Goal: Information Seeking & Learning: Learn about a topic

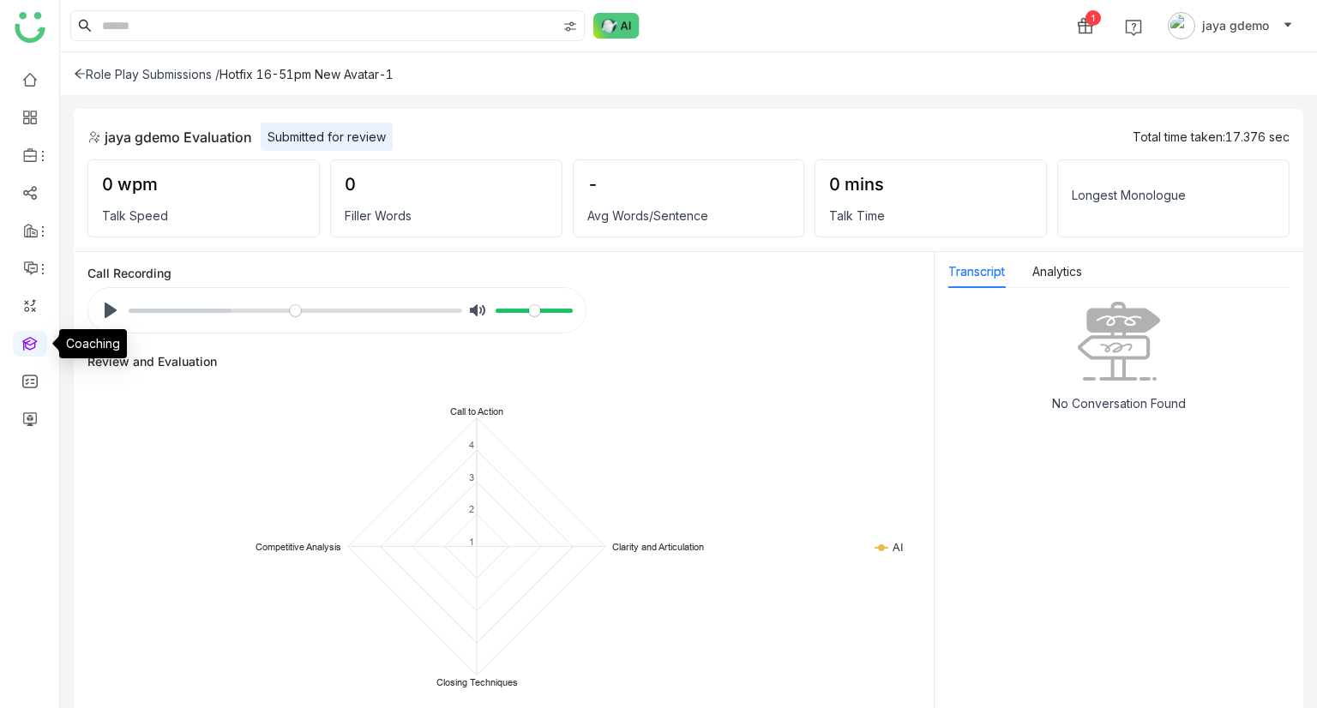
click at [31, 337] on link at bounding box center [29, 342] width 15 height 15
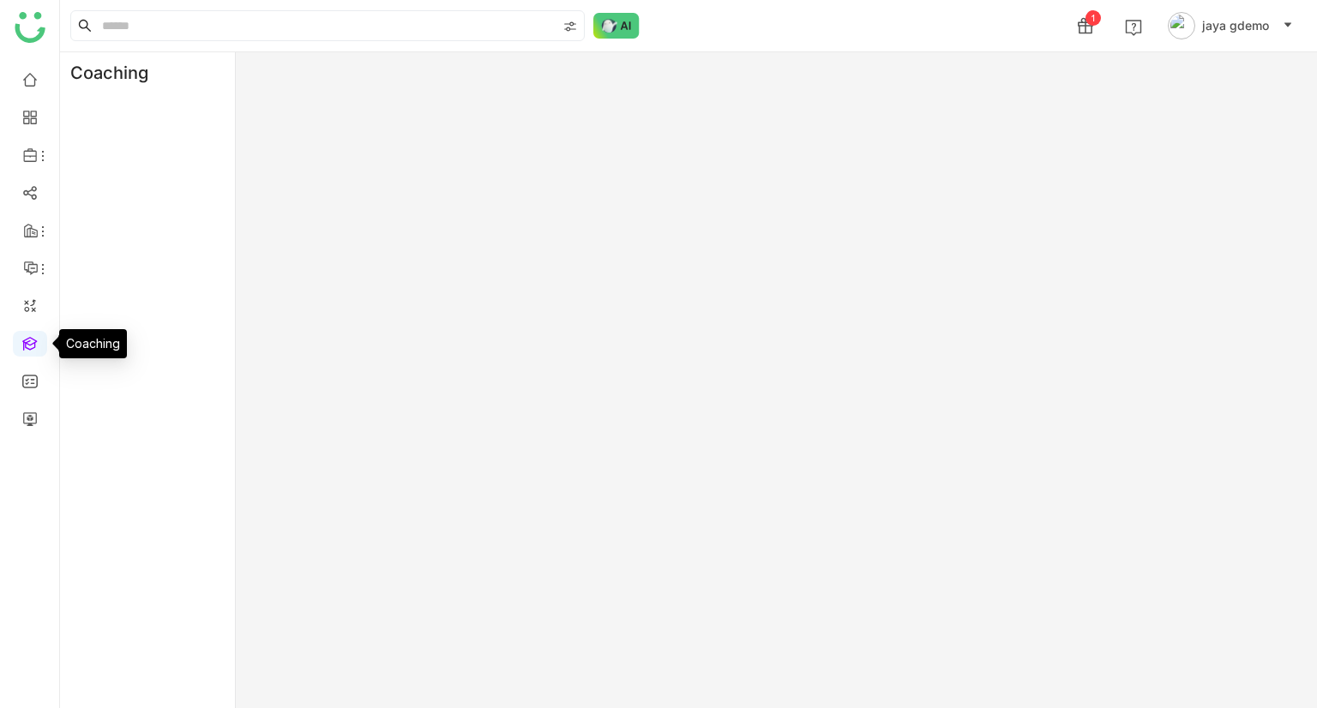
click at [27, 346] on link at bounding box center [29, 342] width 15 height 15
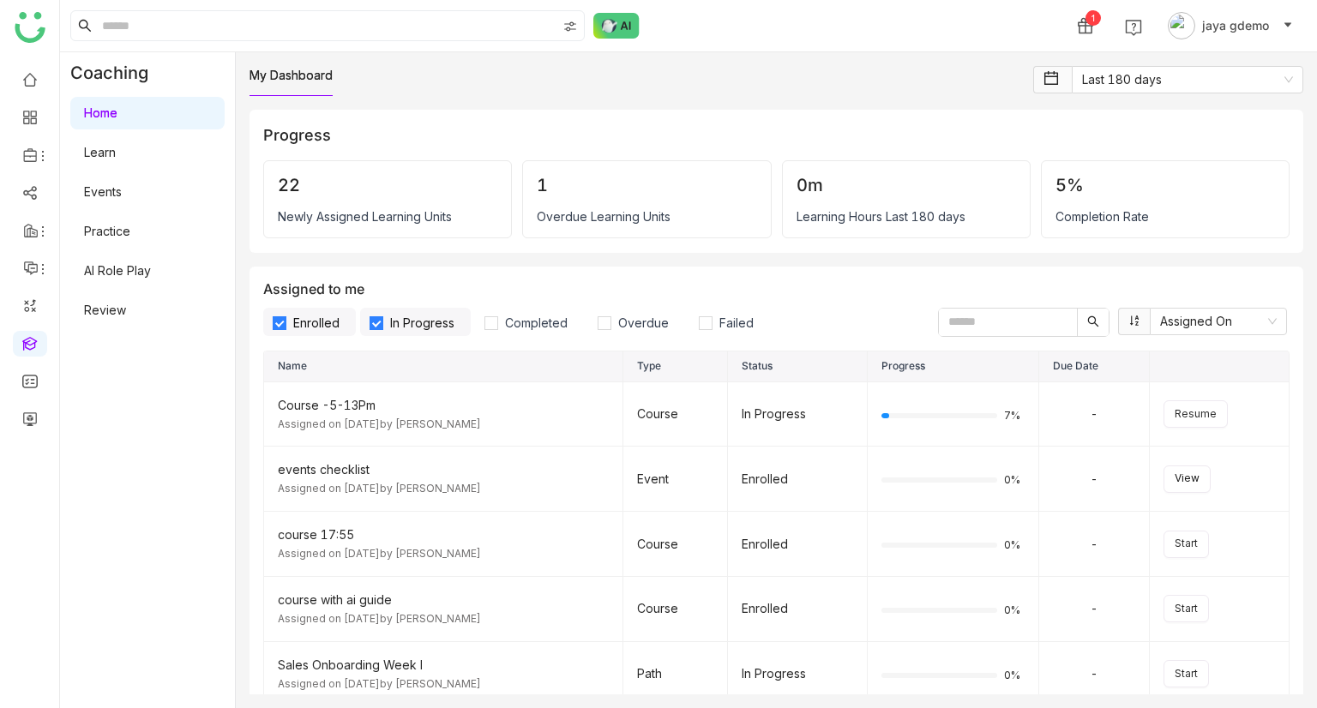
click at [116, 145] on link "Learn" at bounding box center [100, 152] width 32 height 15
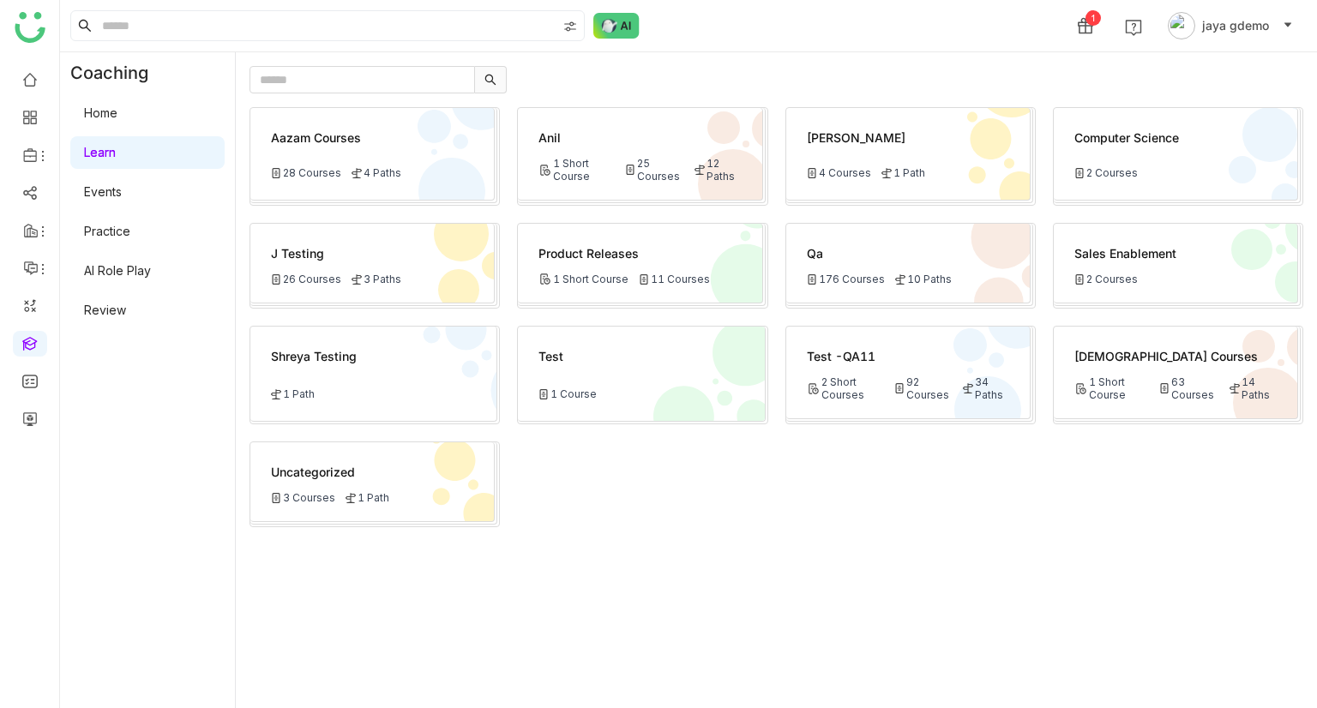
click at [1174, 384] on div "63 Courses" at bounding box center [1188, 388] width 59 height 26
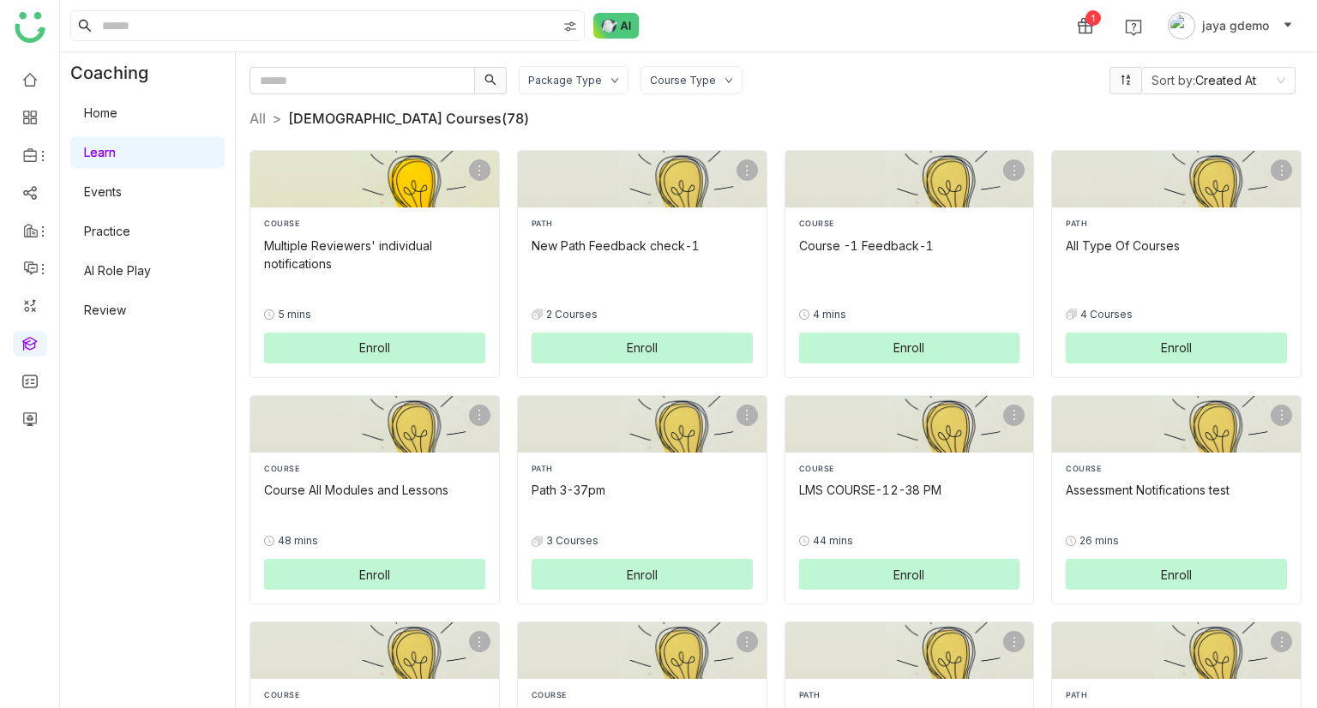
click at [394, 243] on div "Multiple Reviewers' individual notifications" at bounding box center [374, 255] width 221 height 36
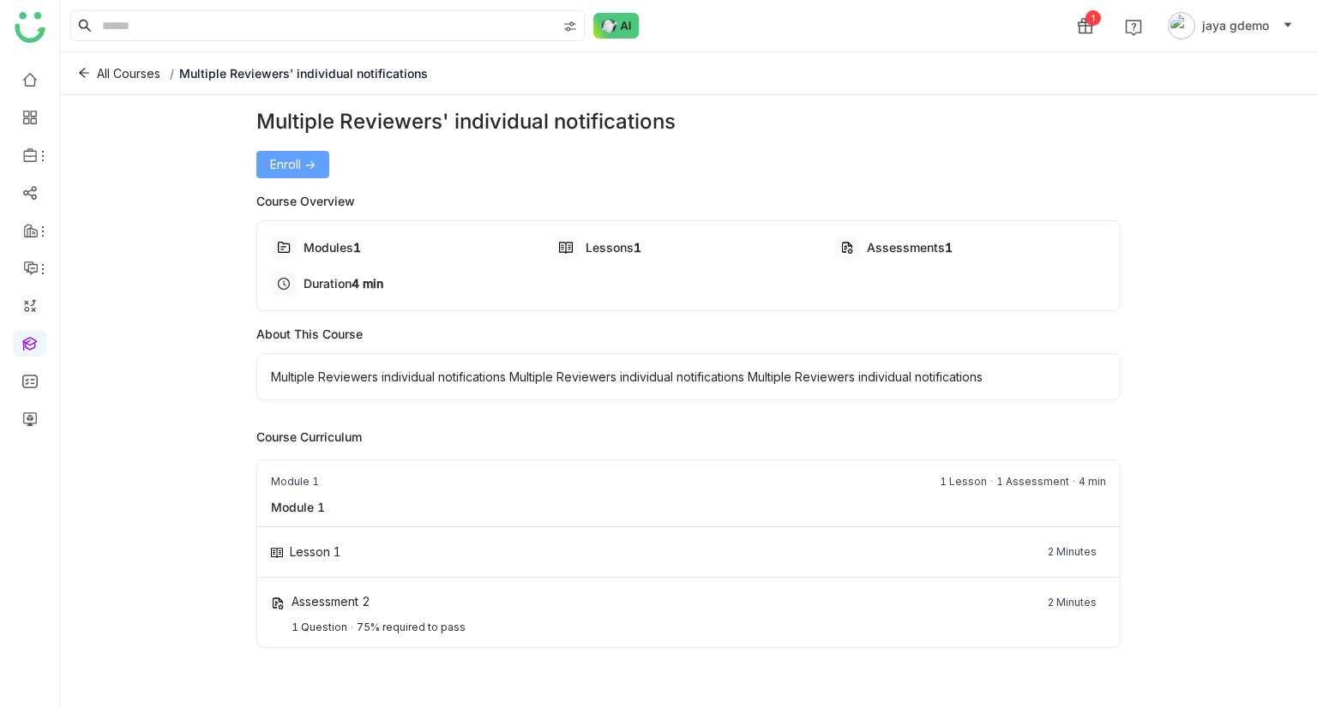
click at [279, 166] on span "Enroll ->" at bounding box center [292, 164] width 45 height 19
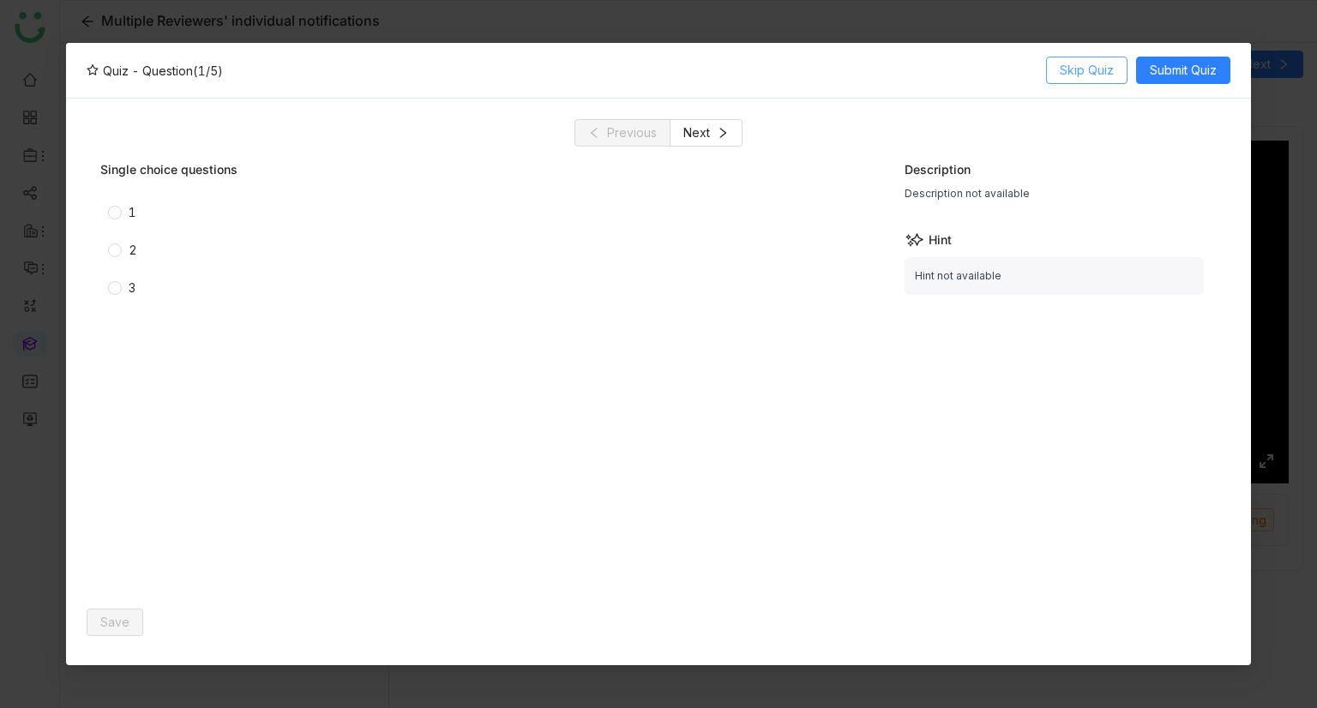
drag, startPoint x: 1062, startPoint y: 455, endPoint x: 1121, endPoint y: 451, distance: 59.3
click at [1092, 453] on input "Seek" at bounding box center [775, 461] width 634 height 16
click at [124, 213] on span "1" at bounding box center [132, 212] width 21 height 19
click at [117, 616] on span "Save" at bounding box center [114, 622] width 29 height 19
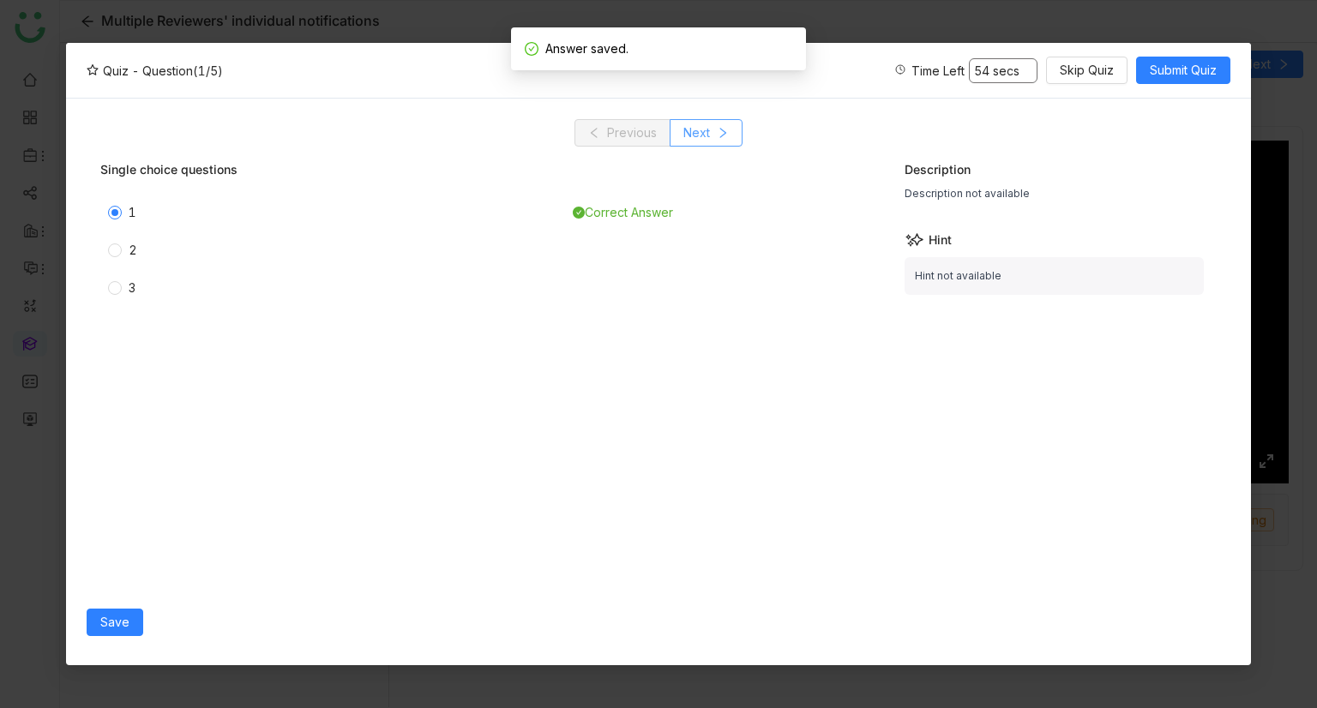
click at [713, 139] on button "Next" at bounding box center [706, 132] width 73 height 27
click at [117, 203] on label "1" at bounding box center [333, 212] width 450 height 19
click at [120, 617] on span "Save" at bounding box center [114, 622] width 29 height 19
click at [717, 127] on icon at bounding box center [723, 133] width 12 height 12
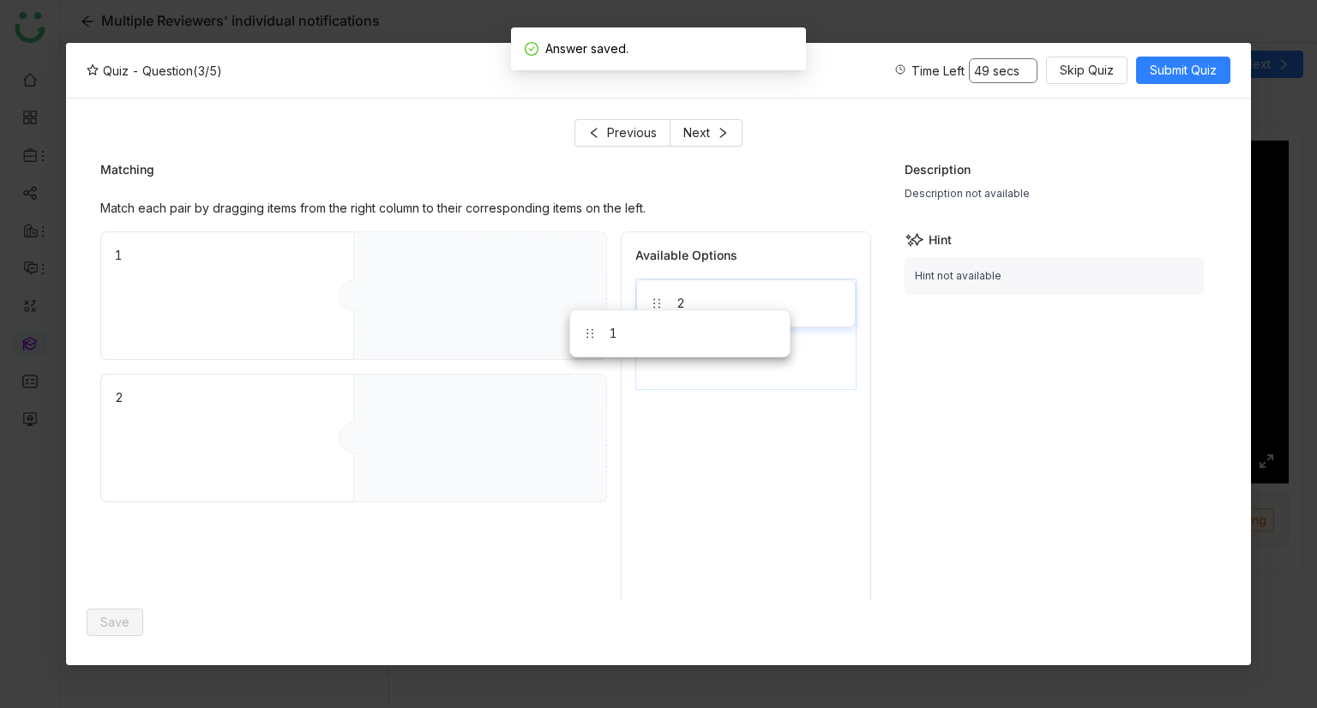
drag, startPoint x: 700, startPoint y: 367, endPoint x: 392, endPoint y: 250, distance: 329.9
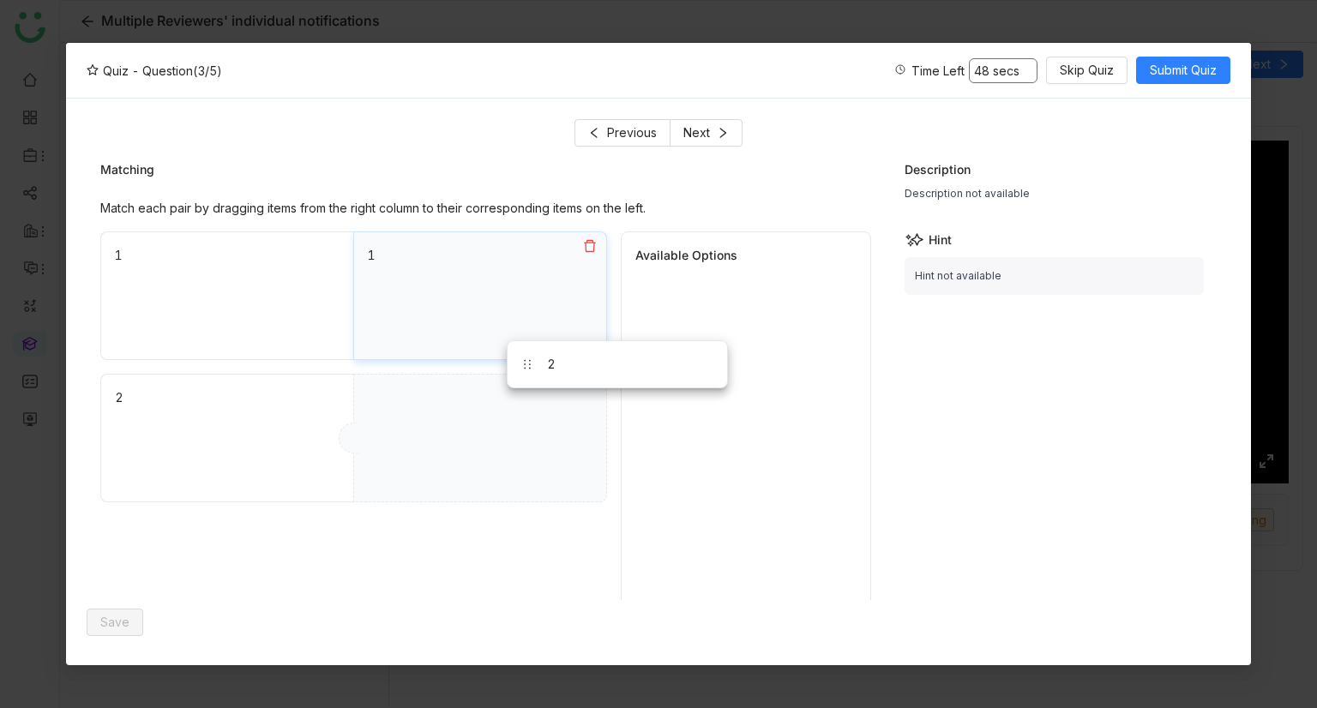
drag, startPoint x: 710, startPoint y: 291, endPoint x: 427, endPoint y: 490, distance: 346.3
click at [114, 623] on span "Save" at bounding box center [114, 622] width 29 height 19
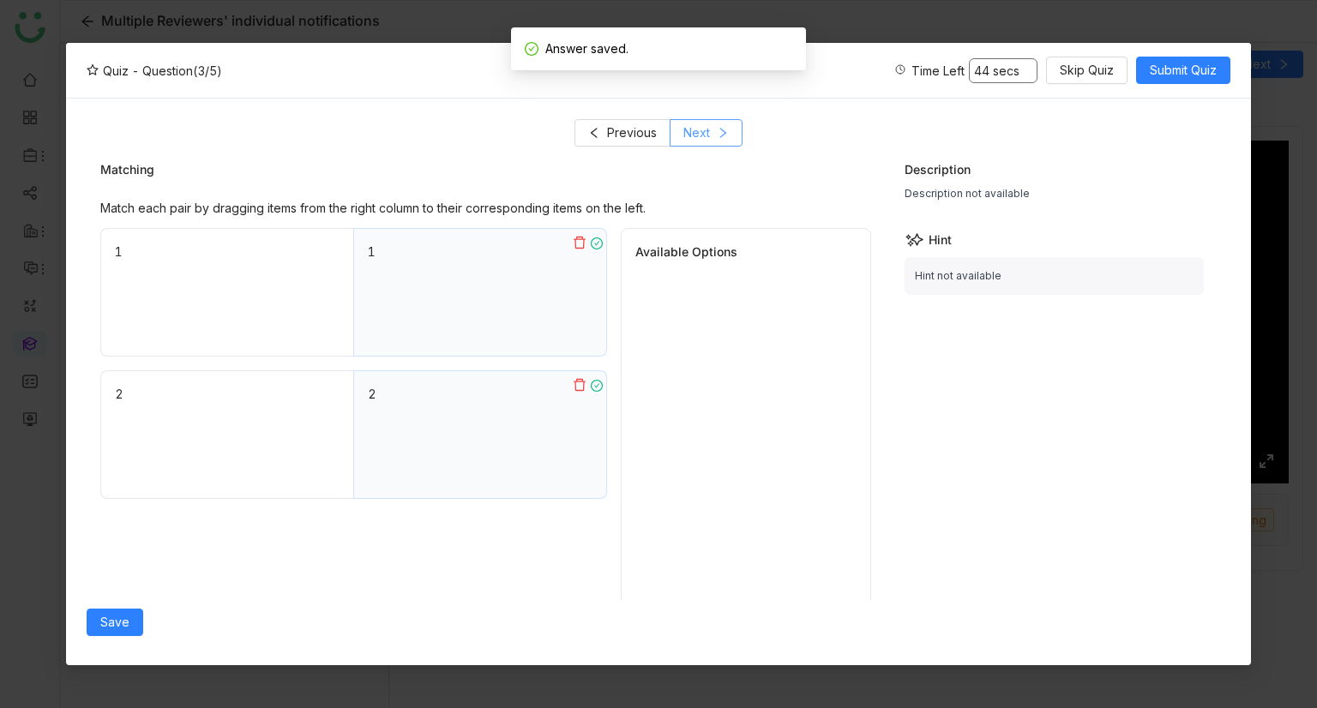
click at [720, 121] on button "Next" at bounding box center [706, 132] width 73 height 27
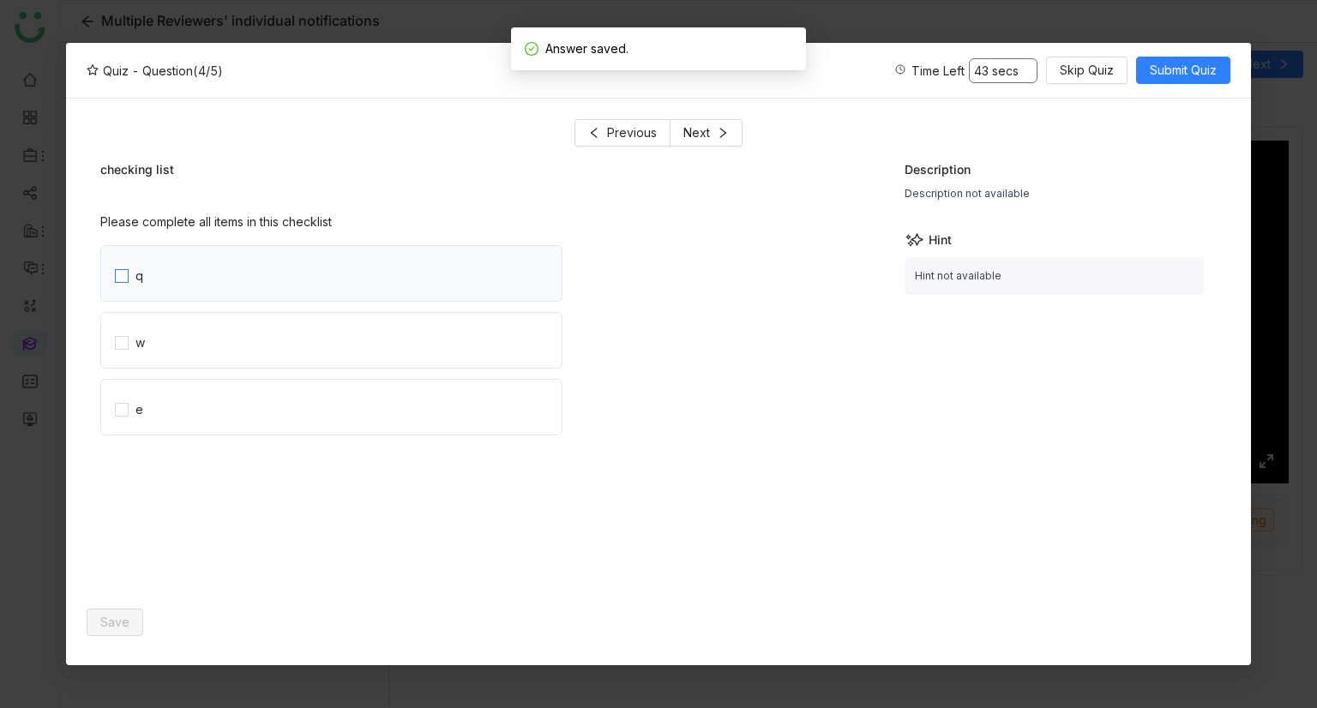
click at [213, 282] on label "q" at bounding box center [338, 273] width 447 height 55
click at [192, 355] on label "w" at bounding box center [338, 340] width 447 height 55
click at [189, 393] on label "e" at bounding box center [338, 407] width 447 height 55
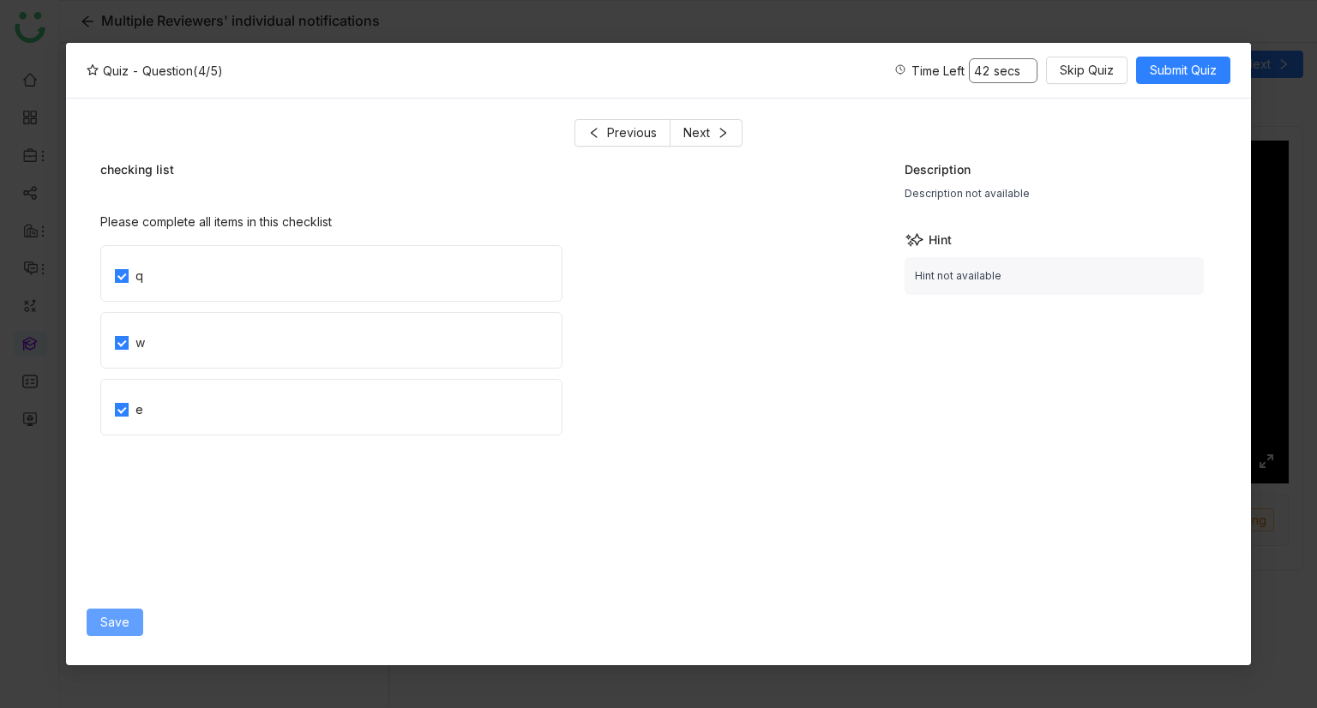
click at [115, 618] on span "Save" at bounding box center [114, 622] width 29 height 19
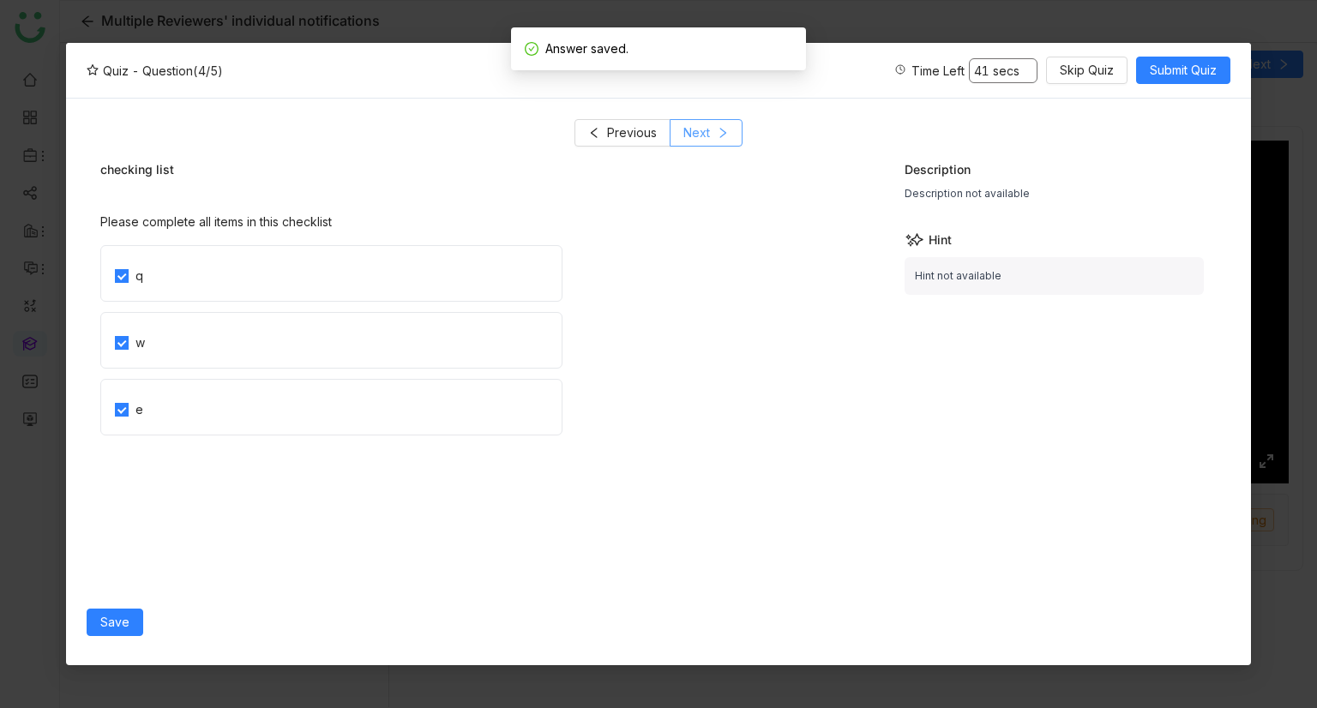
click at [704, 126] on span "Next" at bounding box center [696, 132] width 27 height 19
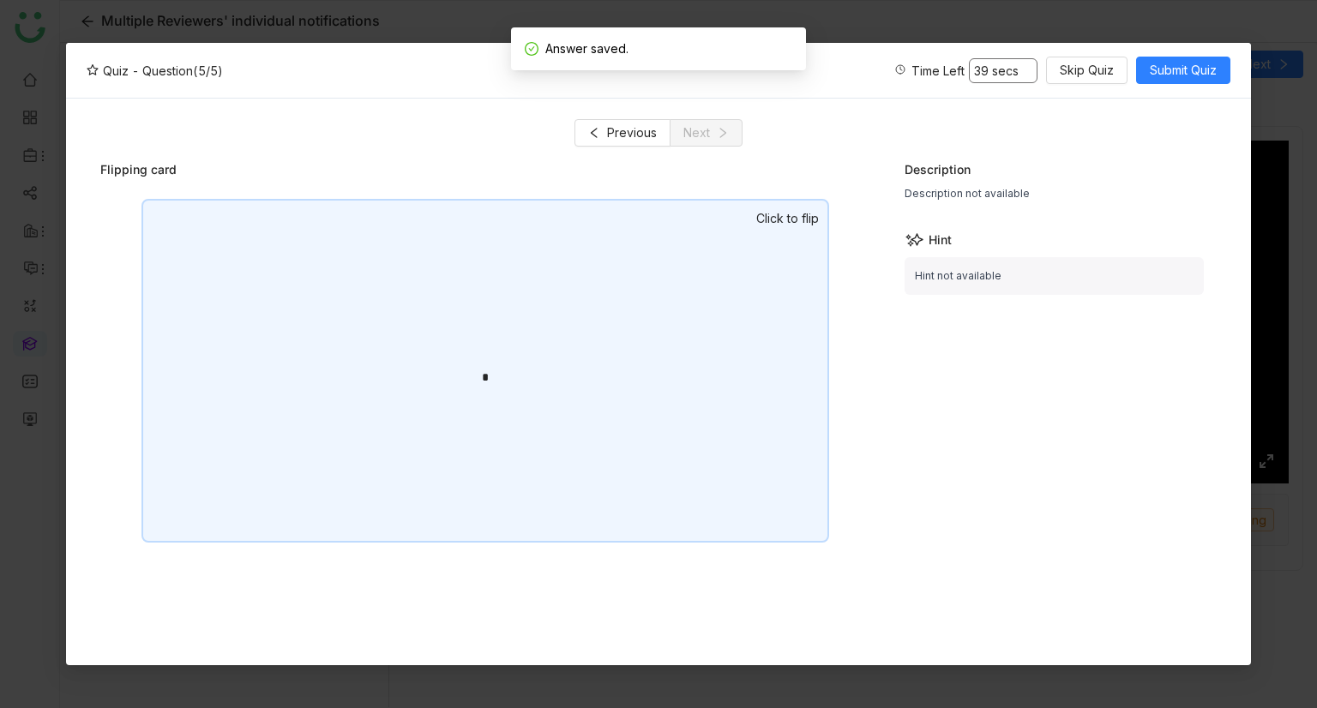
click at [449, 334] on div "*" at bounding box center [485, 371] width 688 height 344
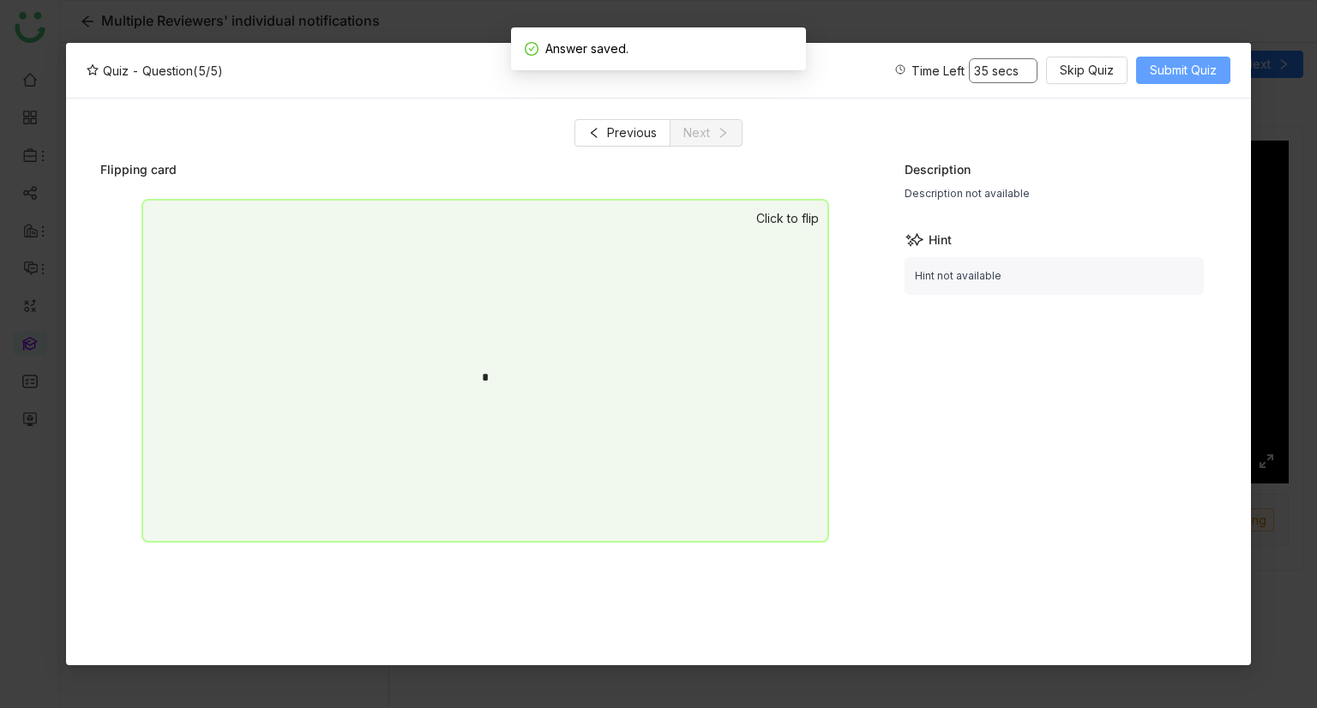
click at [1164, 76] on span "Submit Quiz" at bounding box center [1183, 70] width 67 height 19
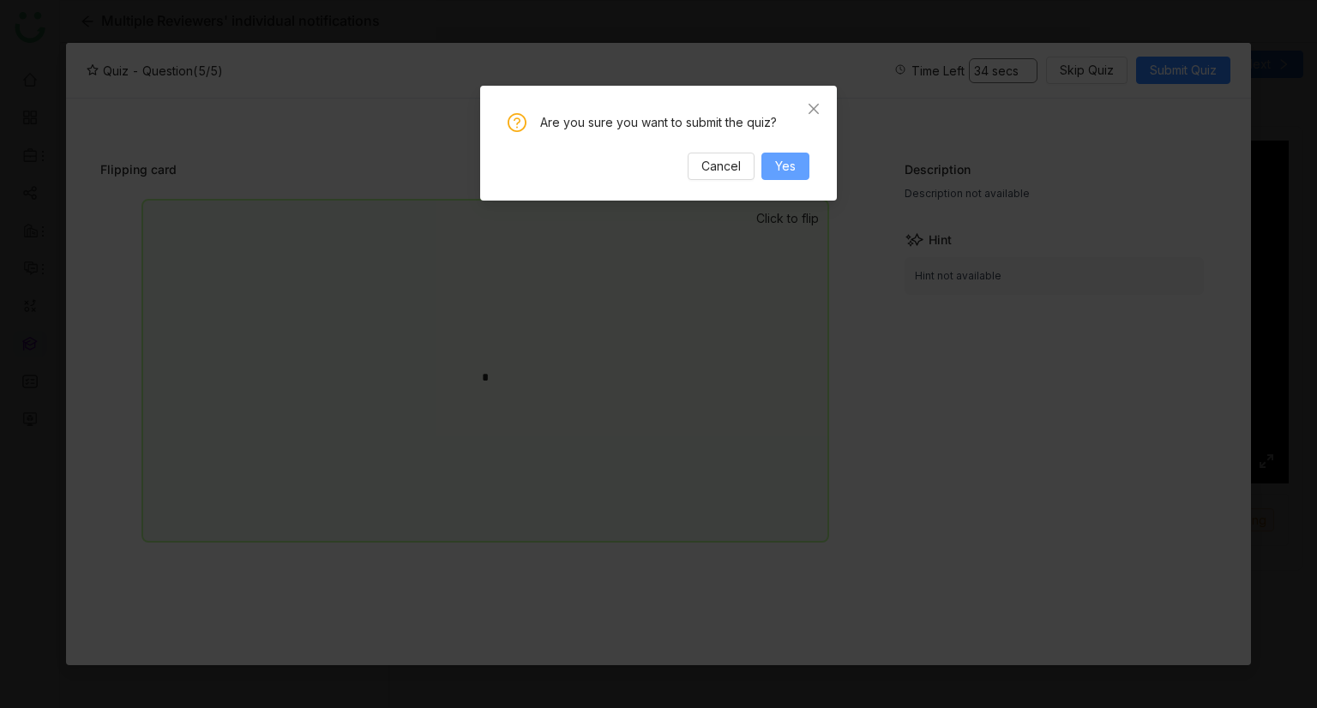
click at [801, 165] on button "Yes" at bounding box center [785, 166] width 48 height 27
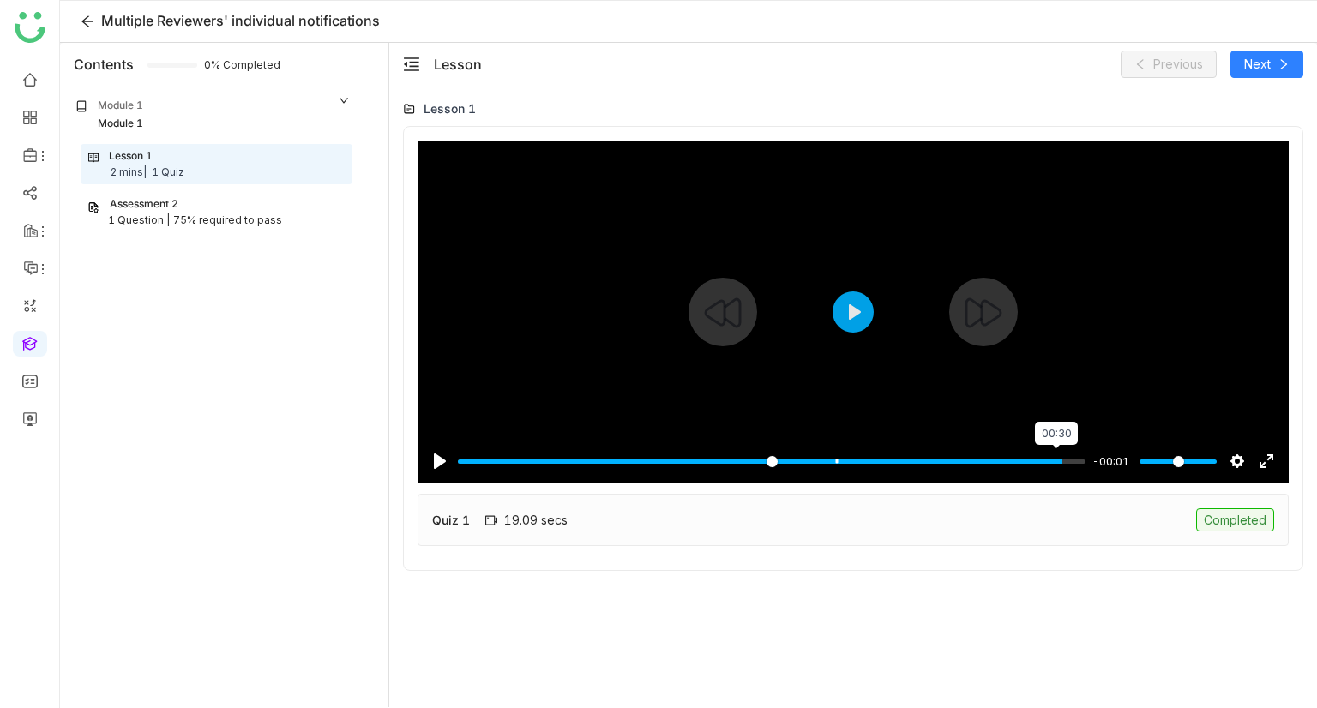
click at [1054, 462] on input "Seek" at bounding box center [772, 461] width 628 height 16
type input "***"
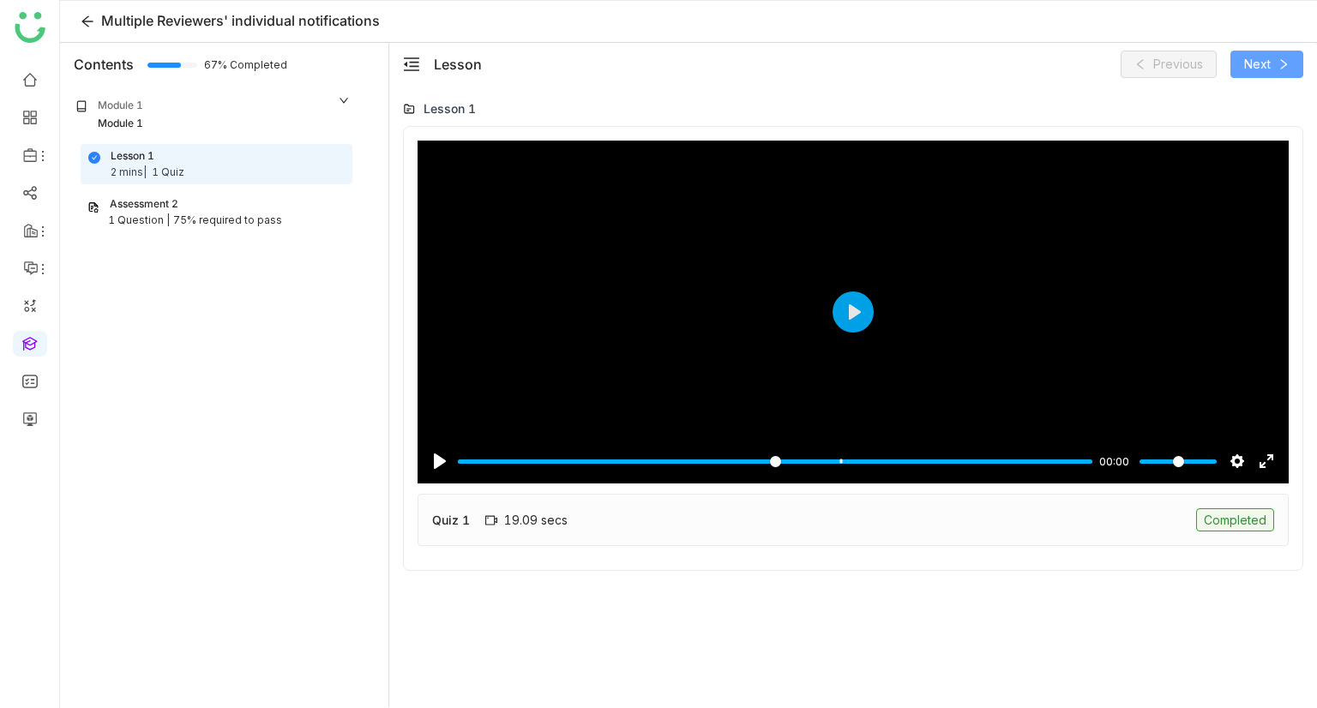
click at [1275, 65] on button "Next" at bounding box center [1266, 64] width 73 height 27
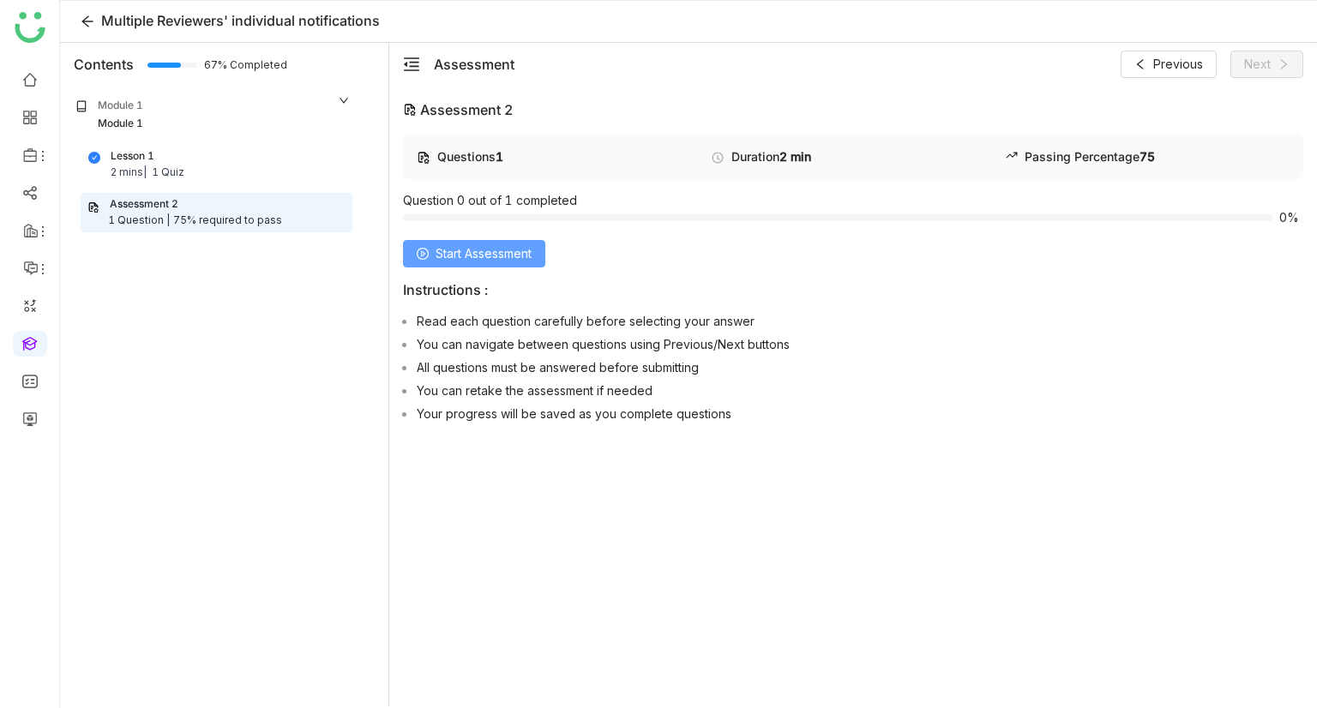
click at [462, 251] on span "Start Assessment" at bounding box center [483, 253] width 96 height 19
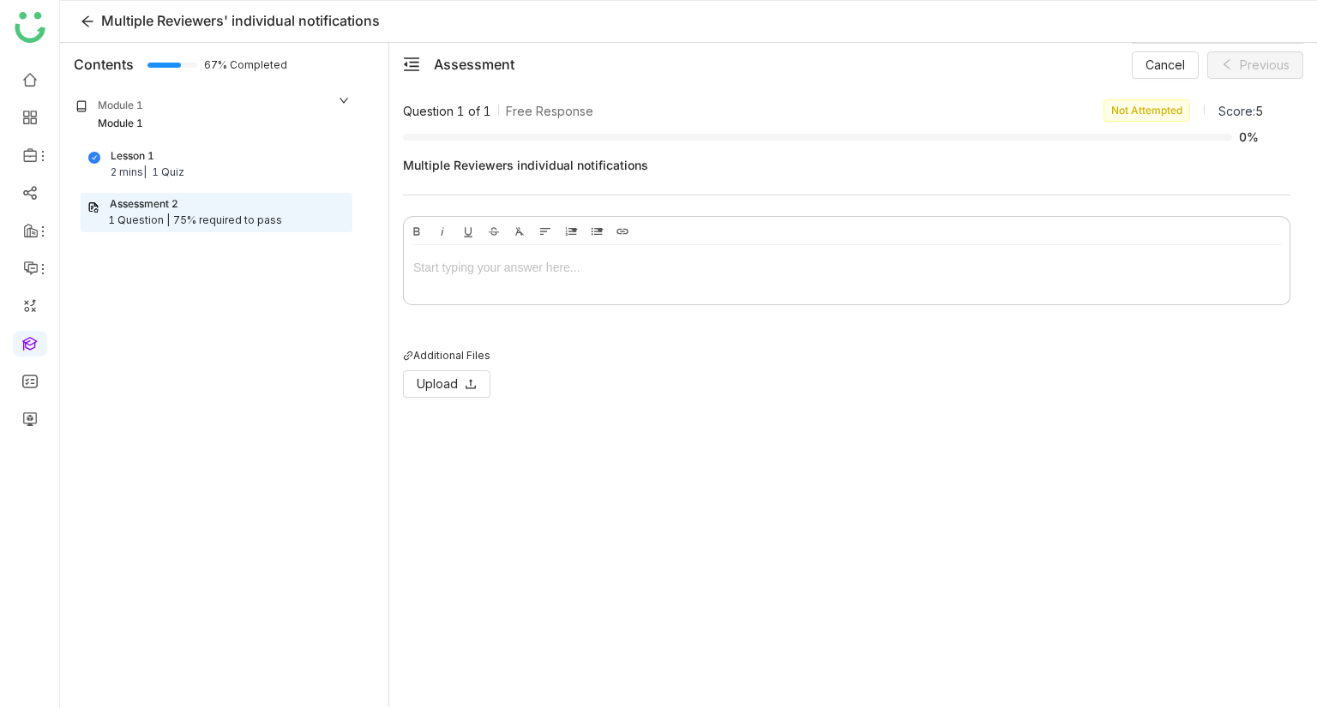
click at [528, 272] on div at bounding box center [846, 267] width 867 height 19
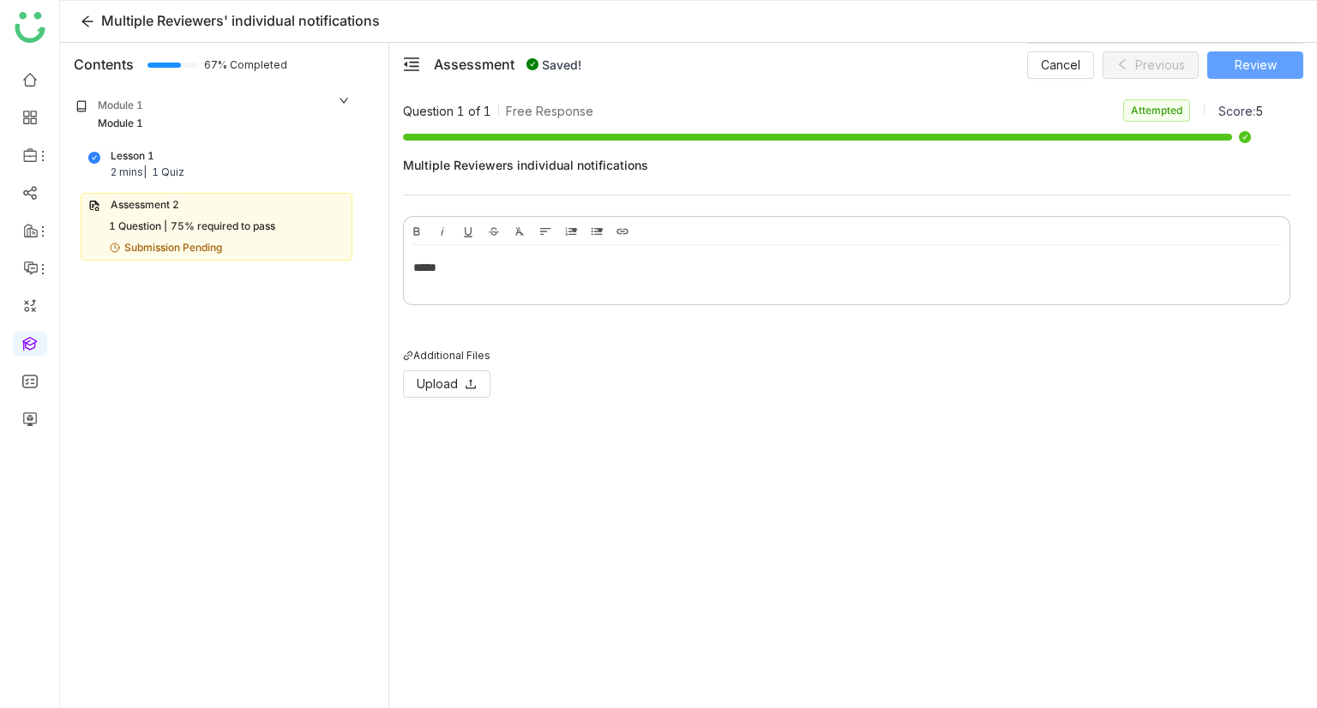
click at [1255, 63] on span "Review" at bounding box center [1255, 65] width 42 height 19
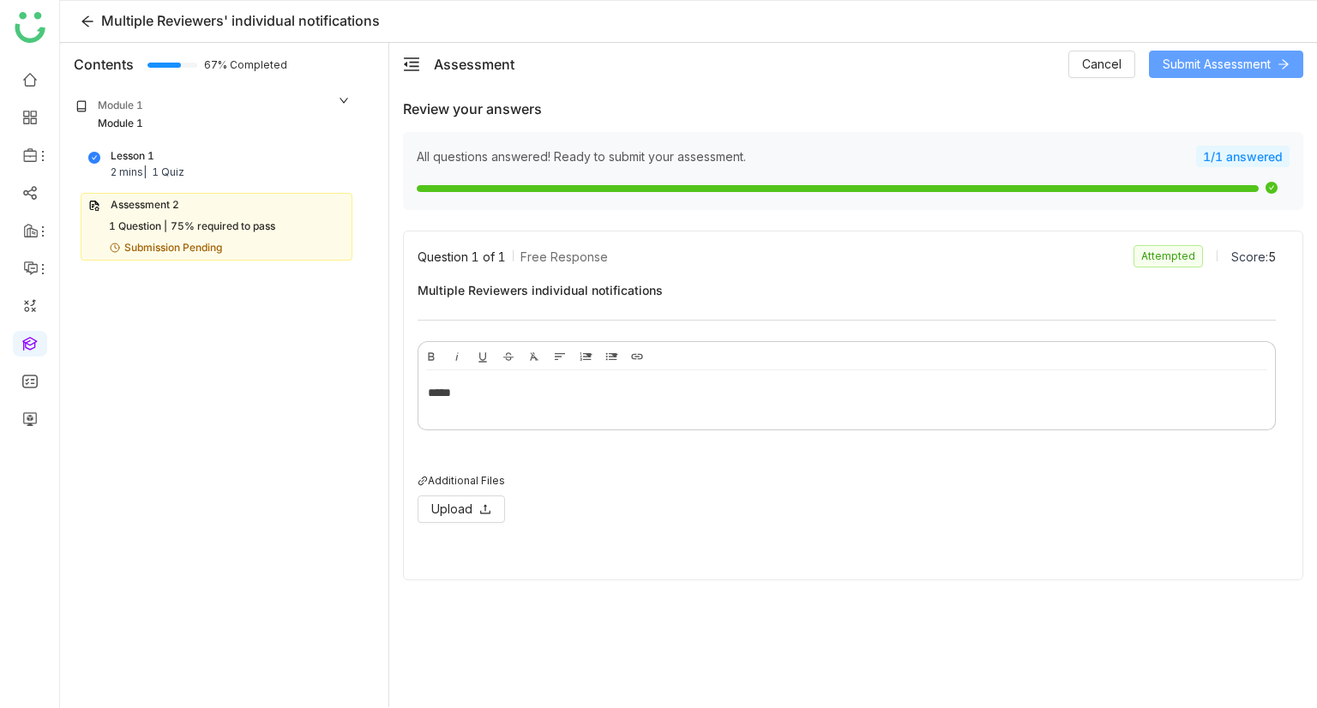
click at [1220, 65] on span "Submit Assessment" at bounding box center [1216, 64] width 108 height 19
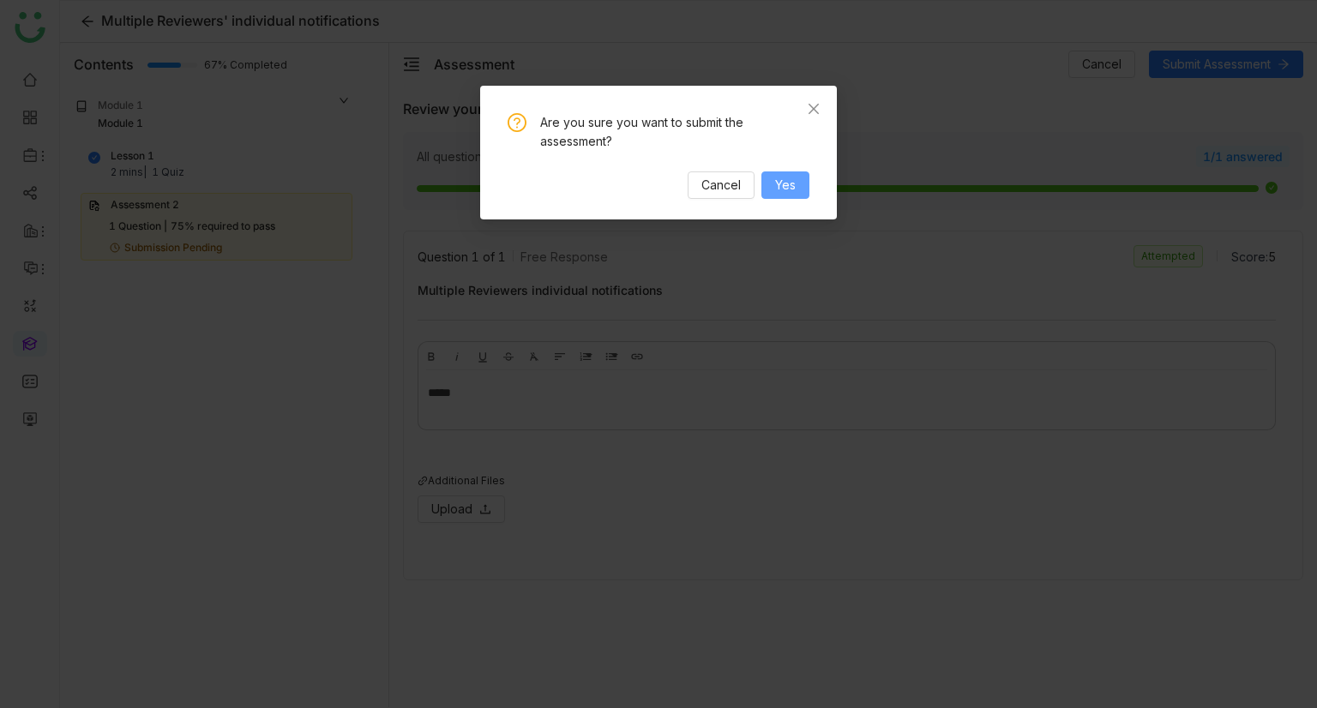
click at [768, 188] on button "Yes" at bounding box center [785, 184] width 48 height 27
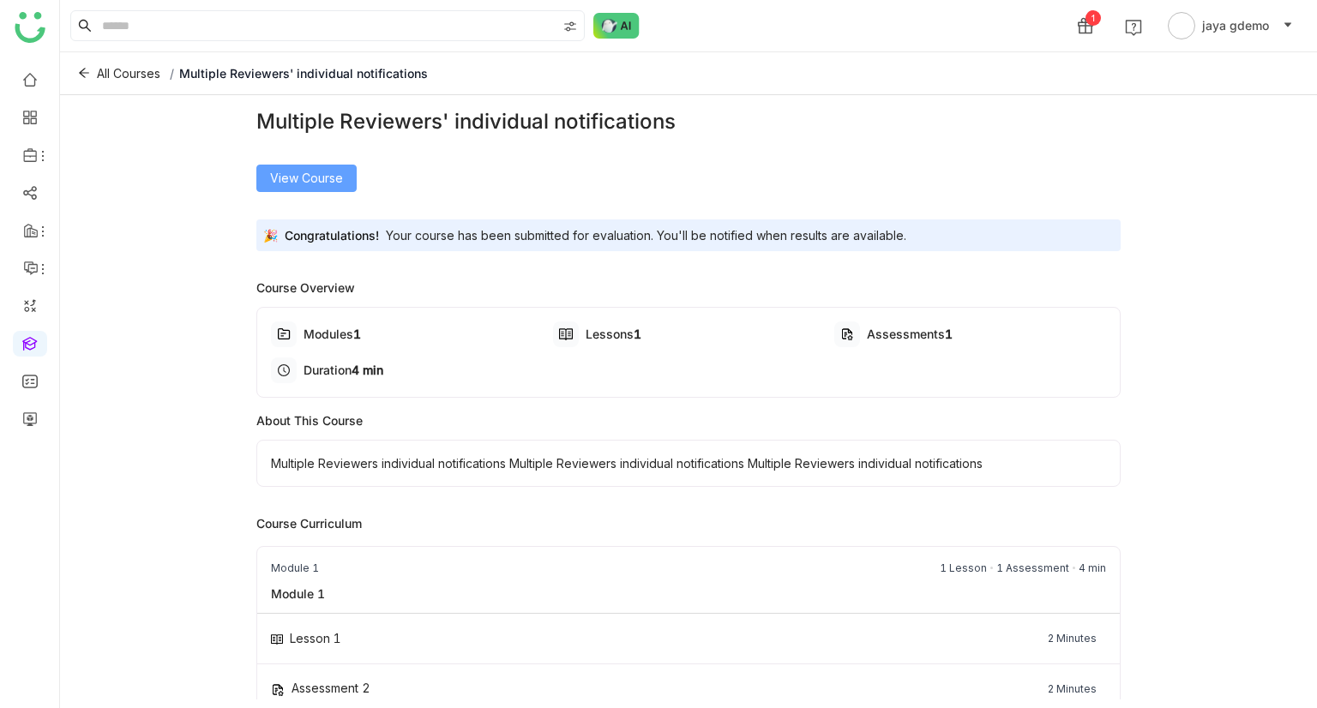
click at [337, 181] on span "View Course" at bounding box center [306, 178] width 73 height 19
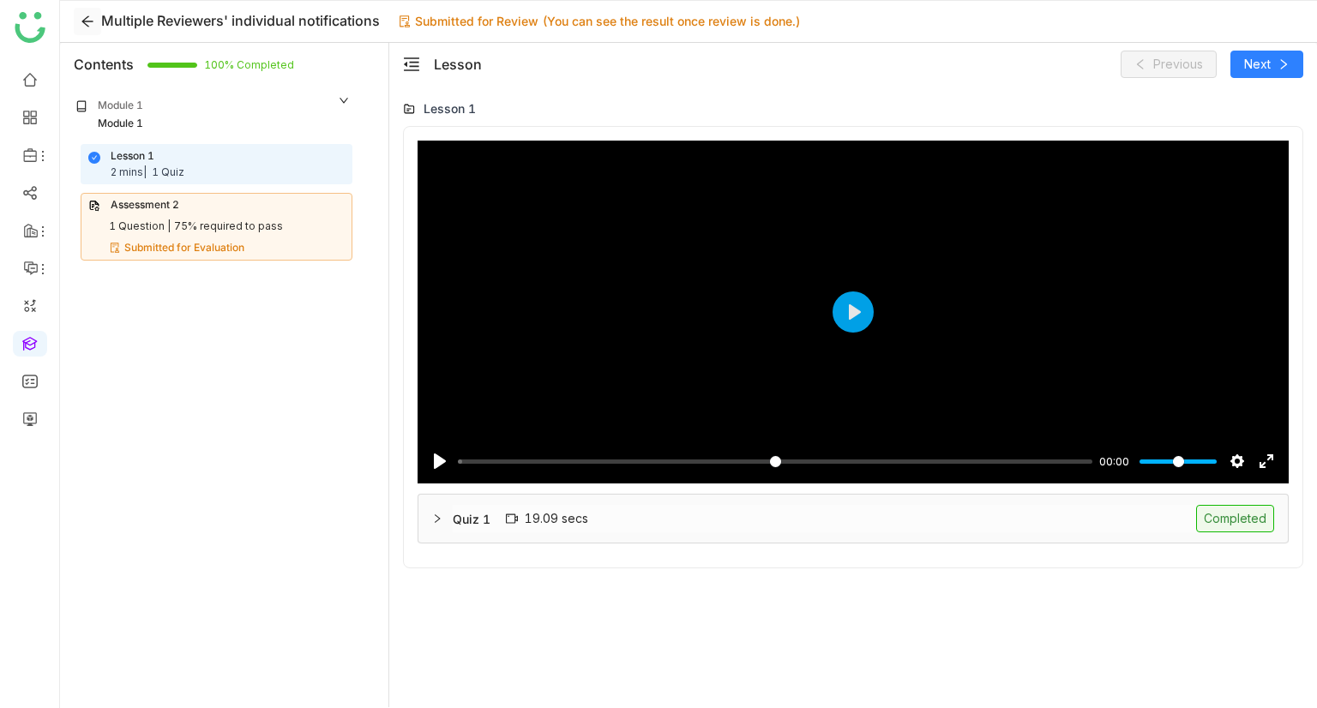
click at [79, 21] on icon at bounding box center [88, 22] width 26 height 14
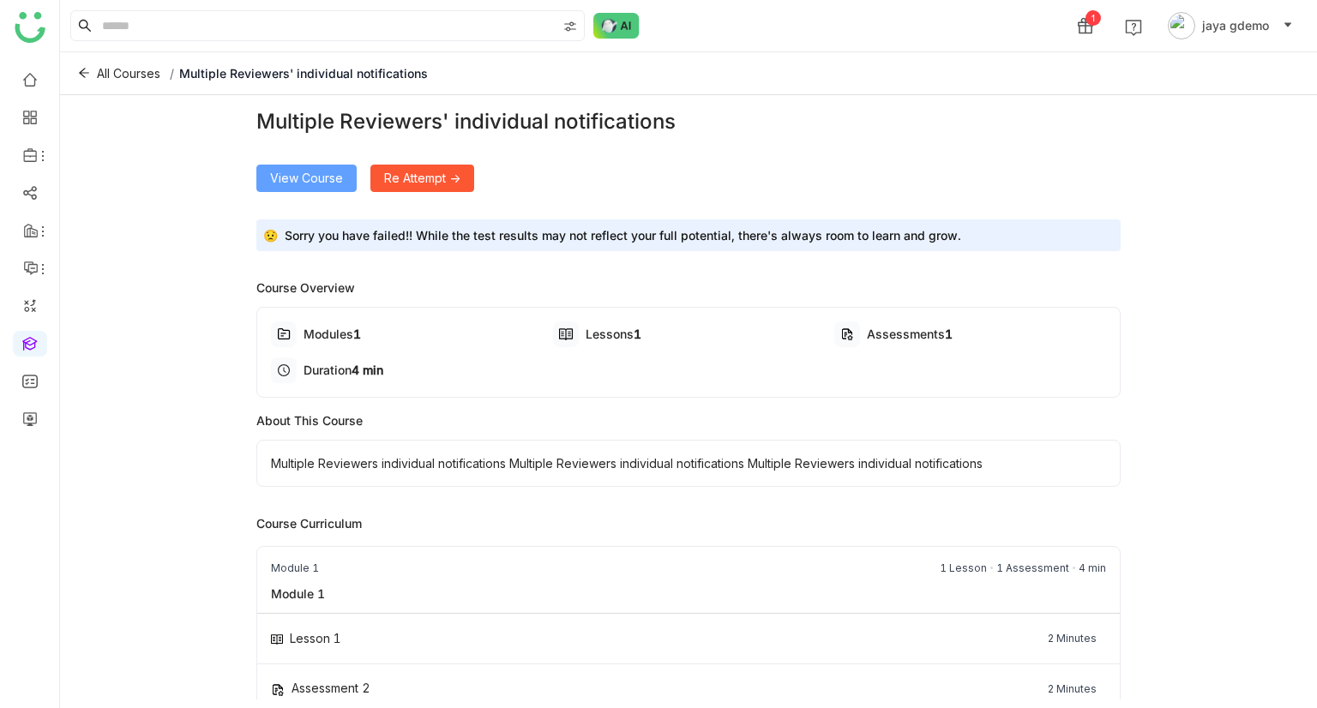
click at [293, 189] on button "View Course" at bounding box center [306, 178] width 100 height 27
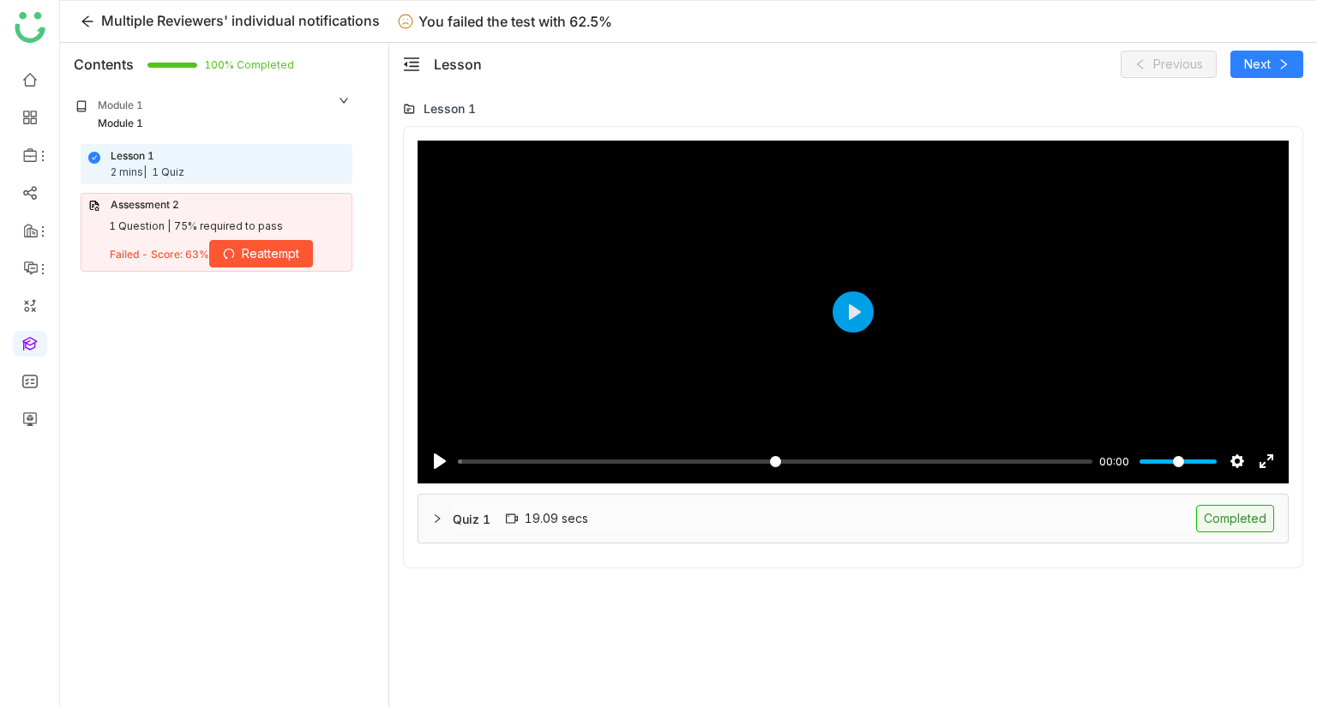
click at [134, 231] on div "1 Question |" at bounding box center [140, 227] width 62 height 16
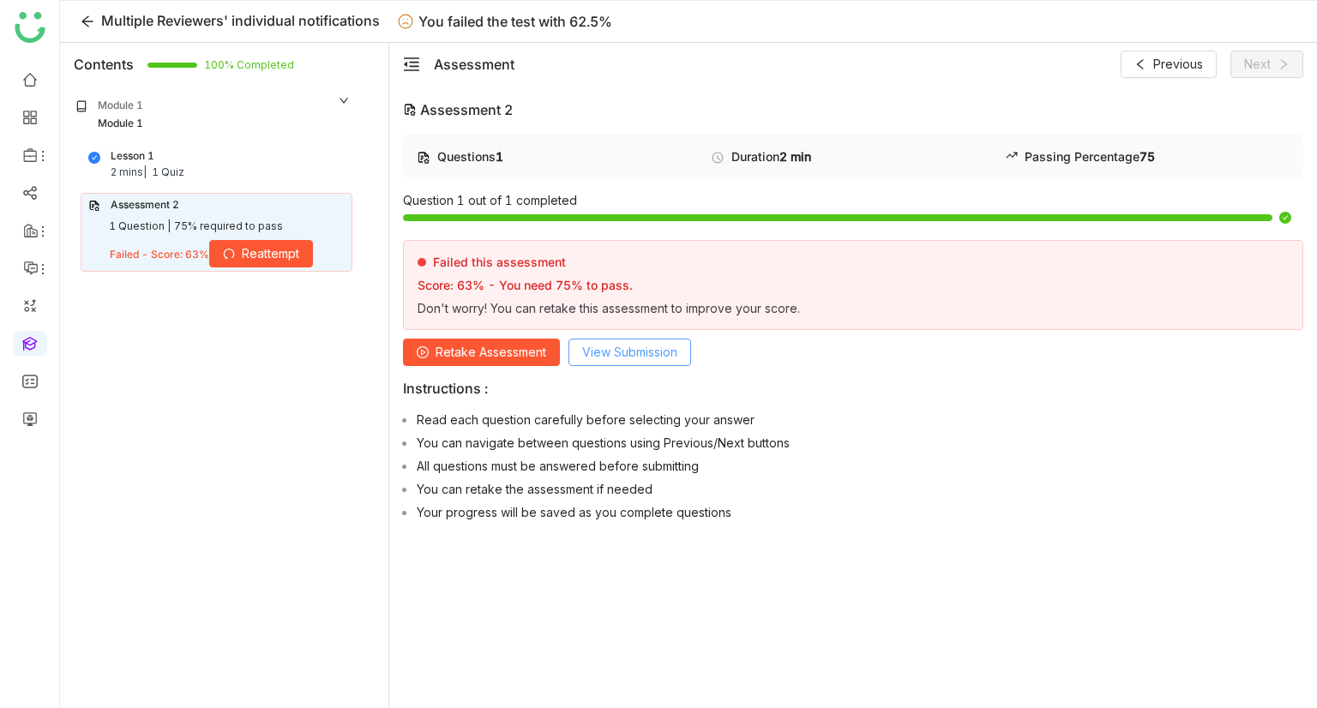
click at [616, 346] on span "View Submission" at bounding box center [629, 352] width 95 height 19
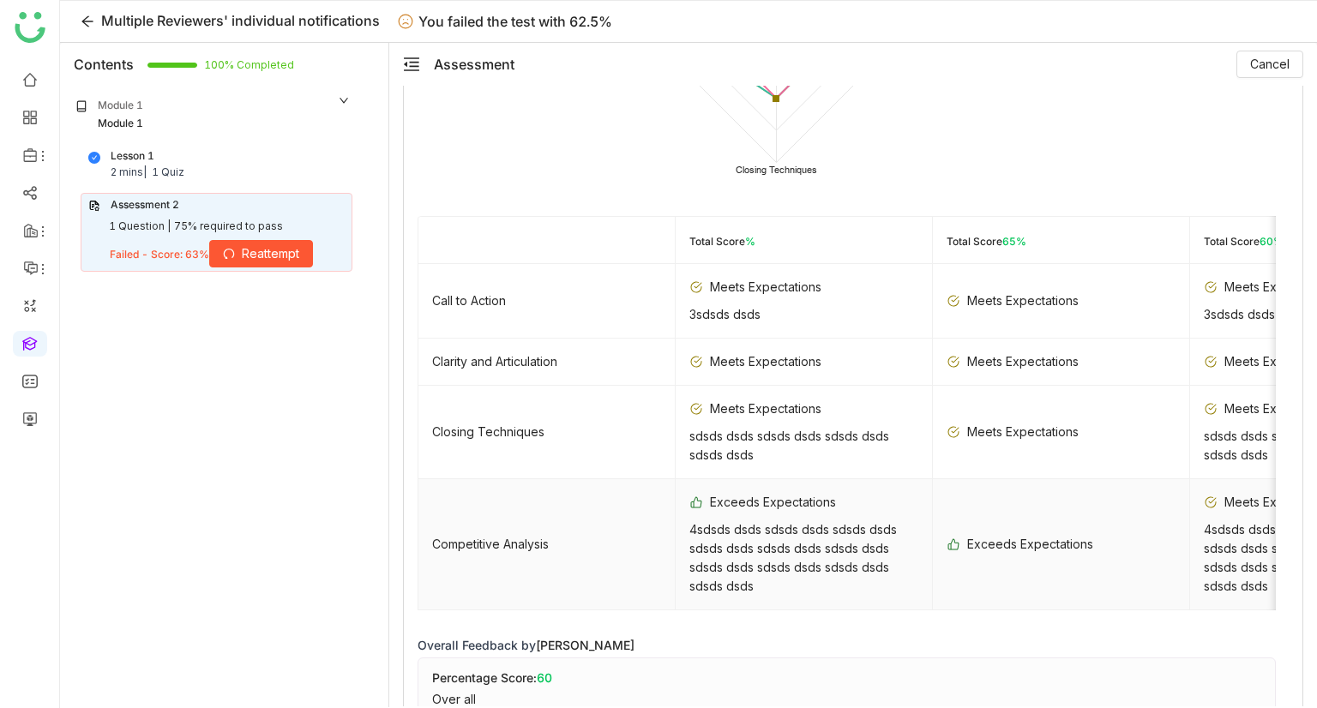
scroll to position [754, 0]
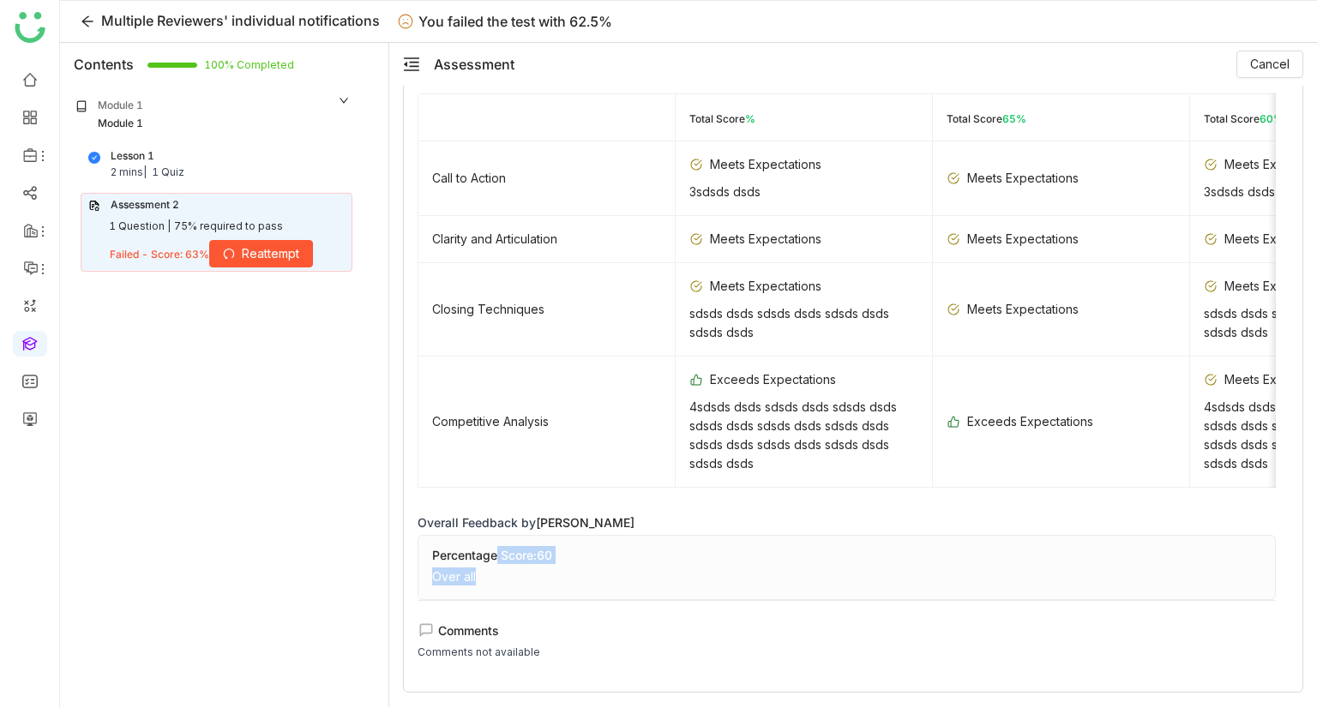
click at [471, 575] on div "Percentage Score: 60 Over all" at bounding box center [846, 567] width 858 height 65
click at [471, 575] on div "Over all" at bounding box center [454, 577] width 44 height 18
drag, startPoint x: 480, startPoint y: 578, endPoint x: 429, endPoint y: 580, distance: 50.6
click at [429, 580] on div "Percentage Score: 60 Over all" at bounding box center [846, 567] width 858 height 65
click at [518, 578] on div "Percentage Score: 60 Over all" at bounding box center [846, 567] width 858 height 65
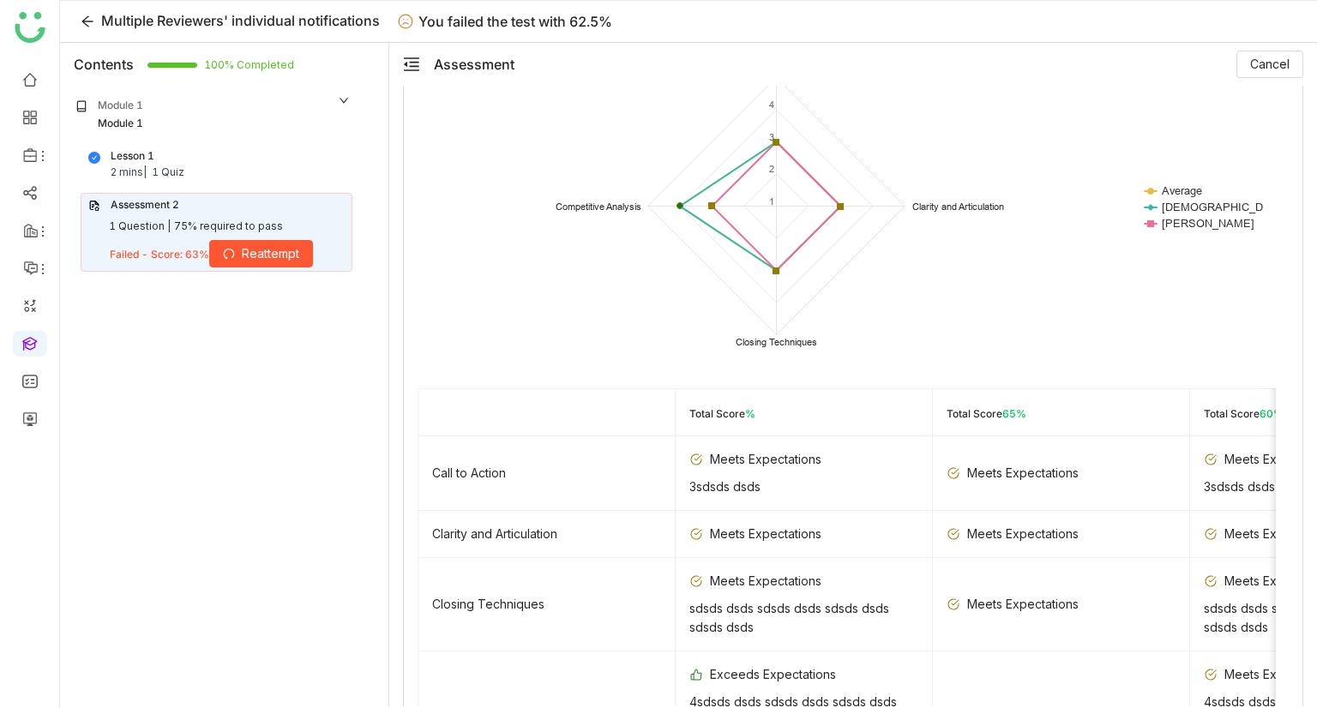
scroll to position [153, 0]
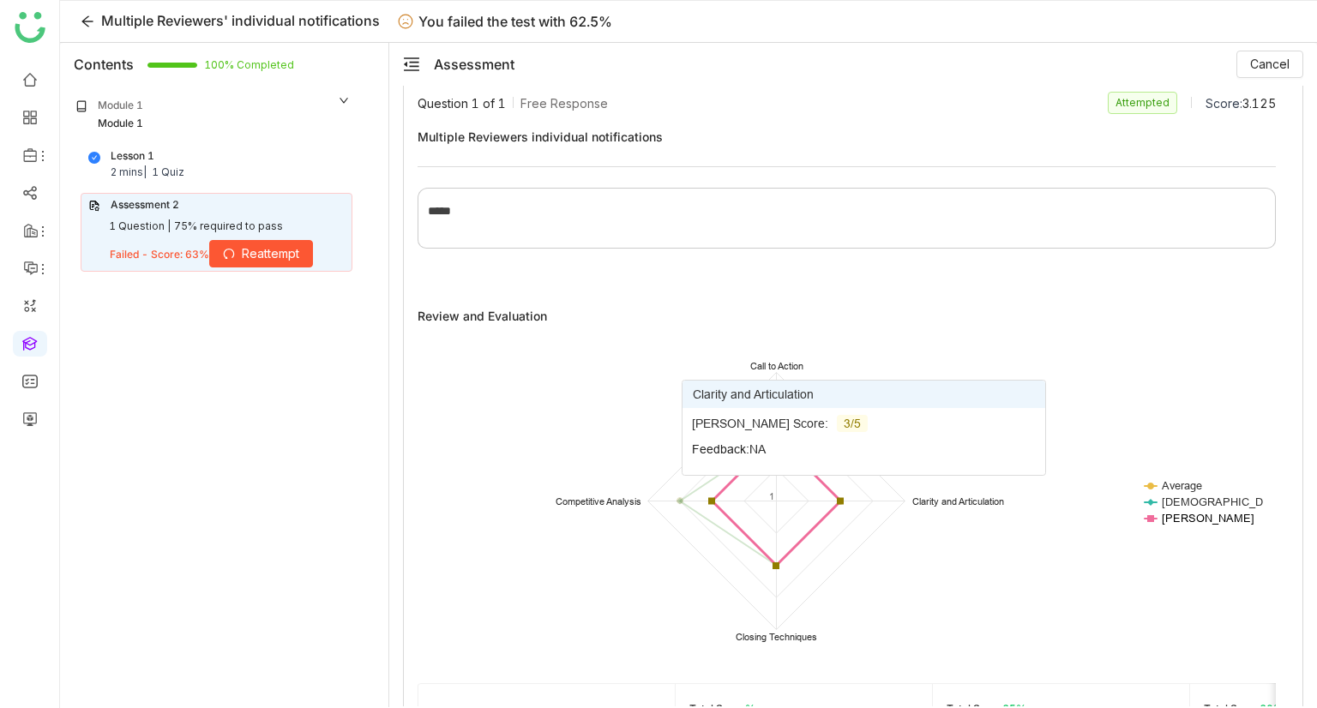
click at [1199, 519] on text "[PERSON_NAME]" at bounding box center [1208, 518] width 93 height 14
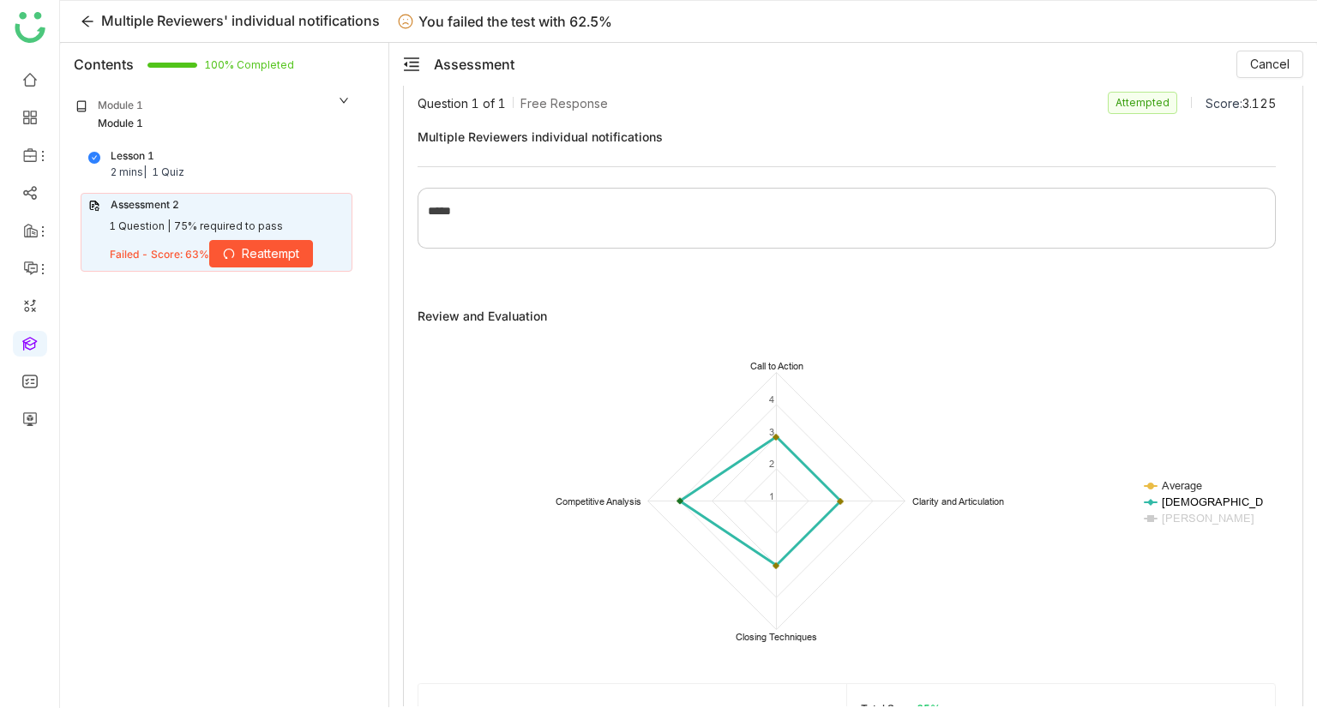
click at [1191, 495] on text "[DEMOGRAPHIC_DATA][PERSON_NAME]" at bounding box center [1271, 502] width 218 height 14
click at [1194, 482] on text "Average" at bounding box center [1181, 485] width 41 height 14
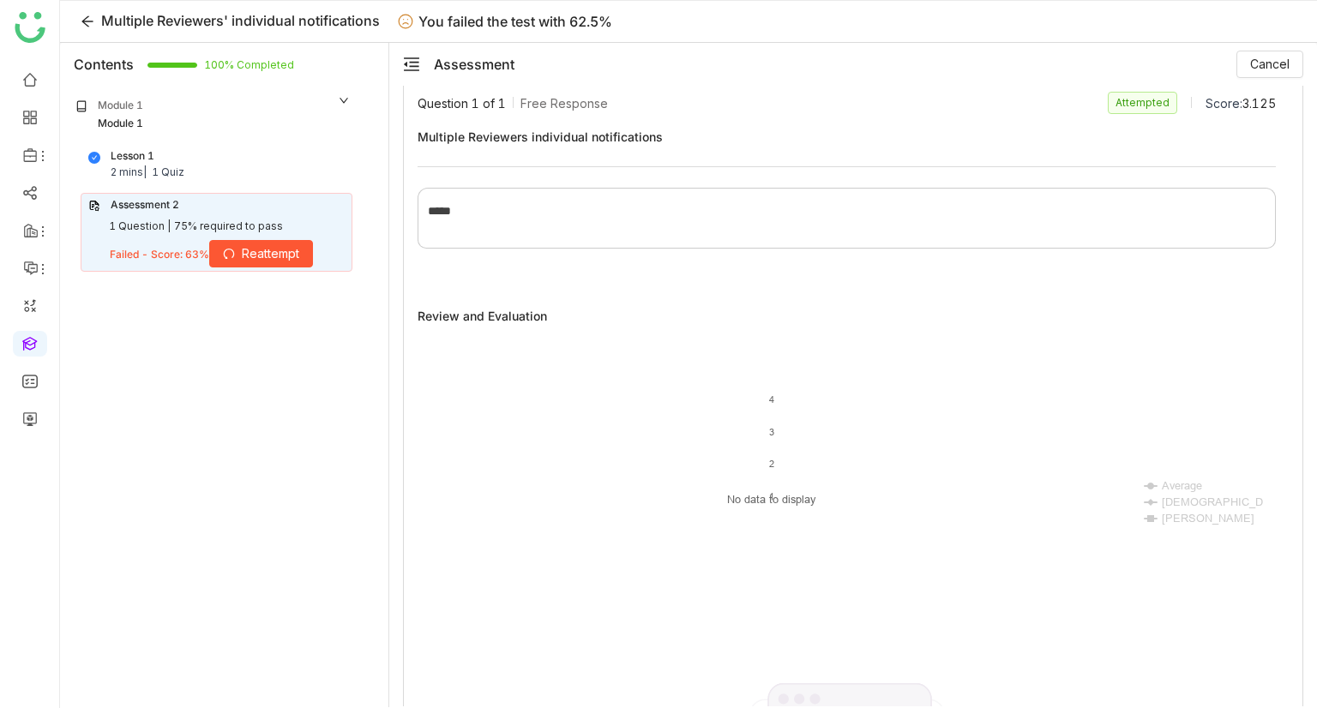
click at [1186, 481] on text "Average" at bounding box center [1181, 485] width 41 height 14
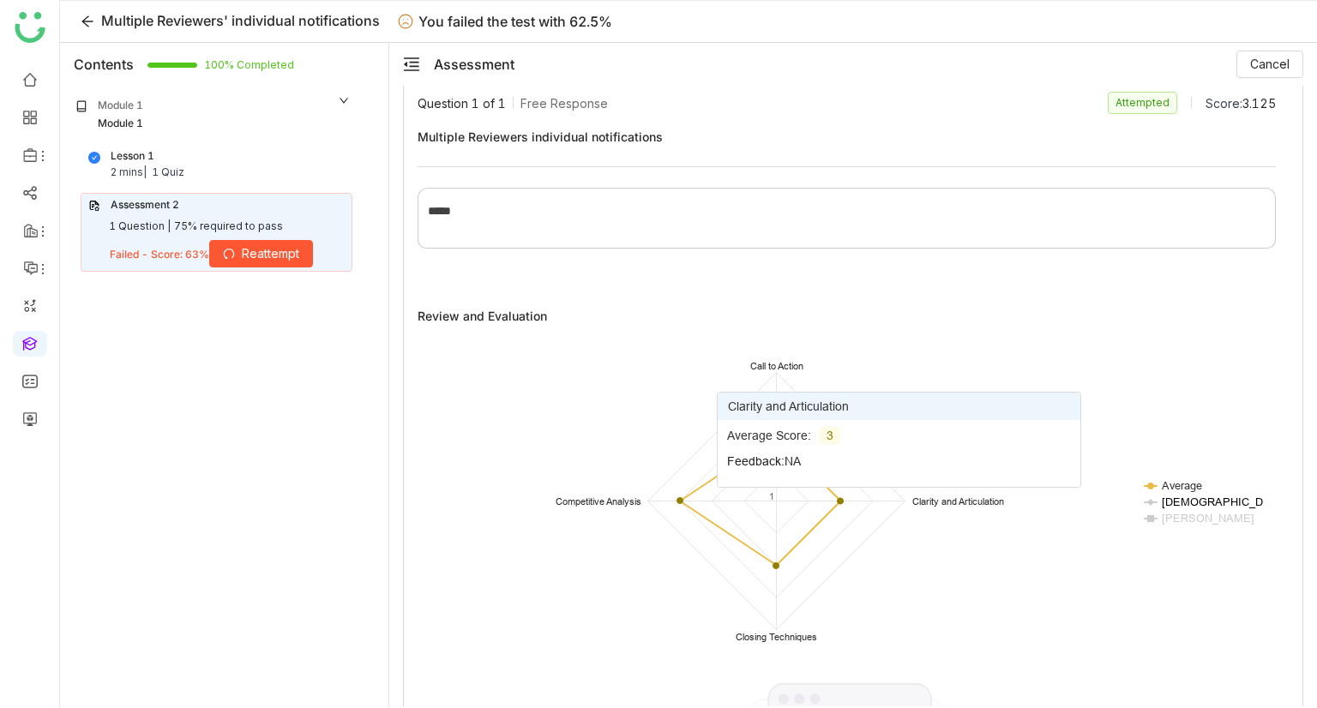
click at [1194, 504] on text "[DEMOGRAPHIC_DATA][PERSON_NAME]" at bounding box center [1271, 502] width 218 height 14
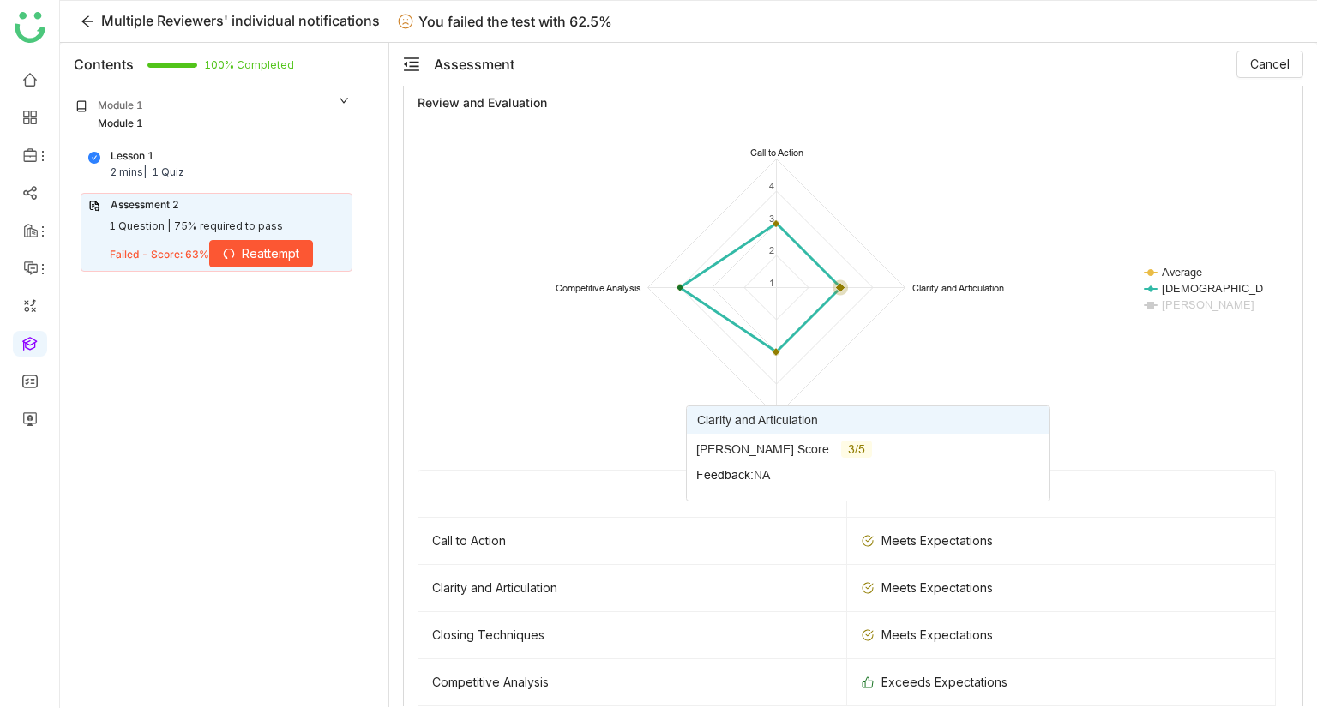
scroll to position [496, 0]
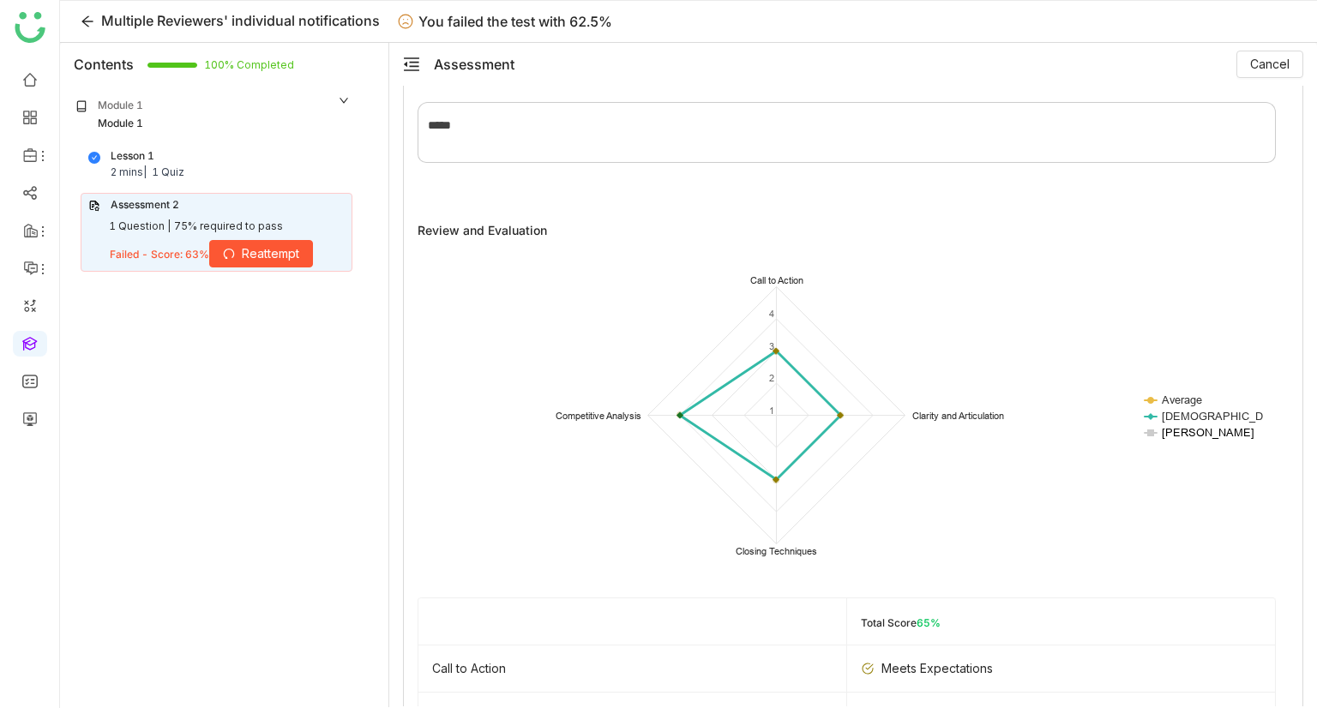
click at [1183, 430] on text "[PERSON_NAME]" at bounding box center [1208, 432] width 93 height 14
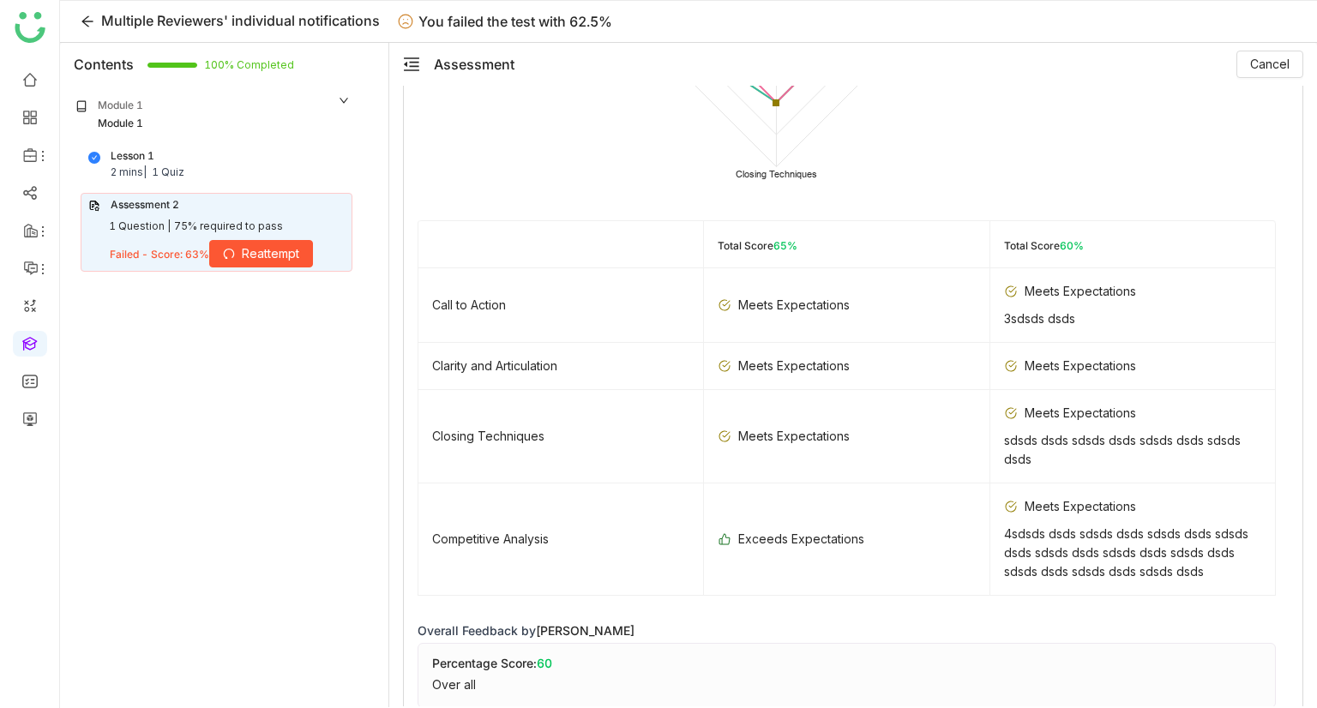
scroll to position [636, 0]
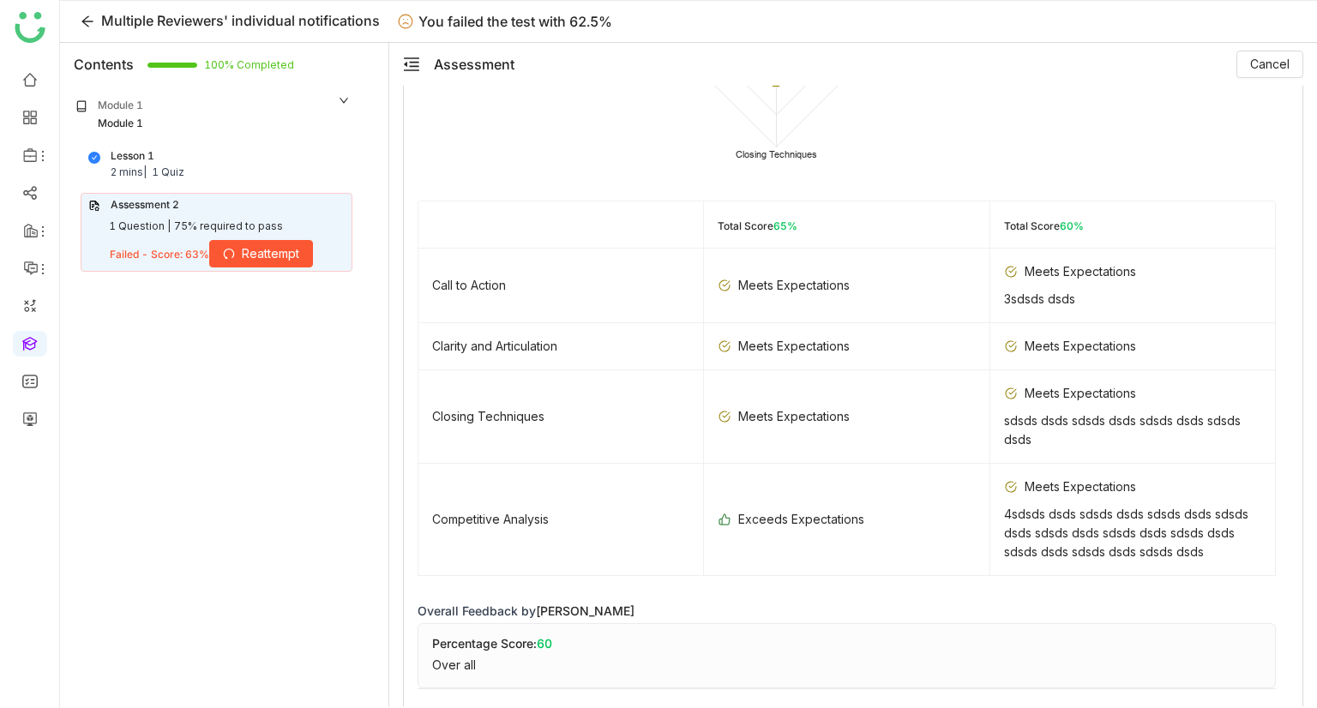
click at [743, 574] on div "Review and Evaluation Created with Highcharts 11.2.0 Average [PERSON_NAME] chir…" at bounding box center [846, 257] width 858 height 862
drag, startPoint x: 746, startPoint y: 409, endPoint x: 866, endPoint y: 416, distance: 120.2
click at [866, 416] on div "Meets Expectations" at bounding box center [846, 416] width 257 height 19
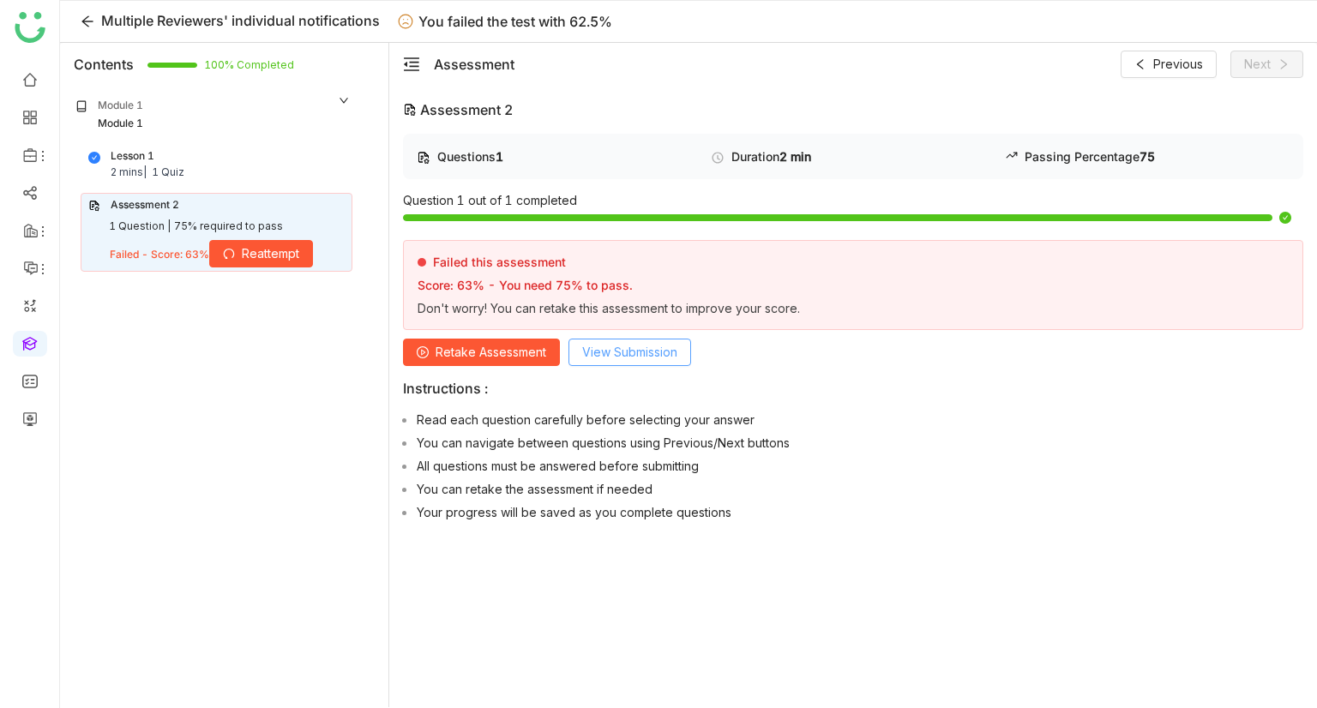
click at [604, 344] on span "View Submission" at bounding box center [629, 352] width 95 height 19
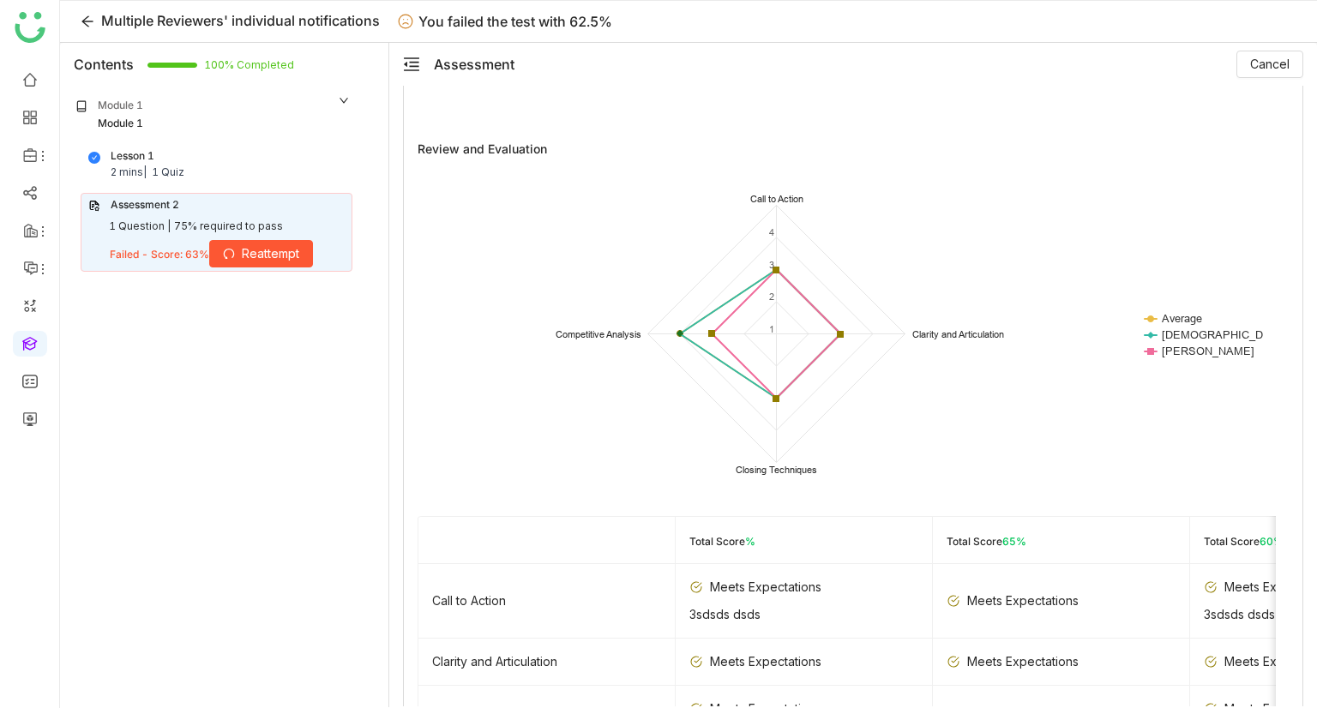
scroll to position [278, 0]
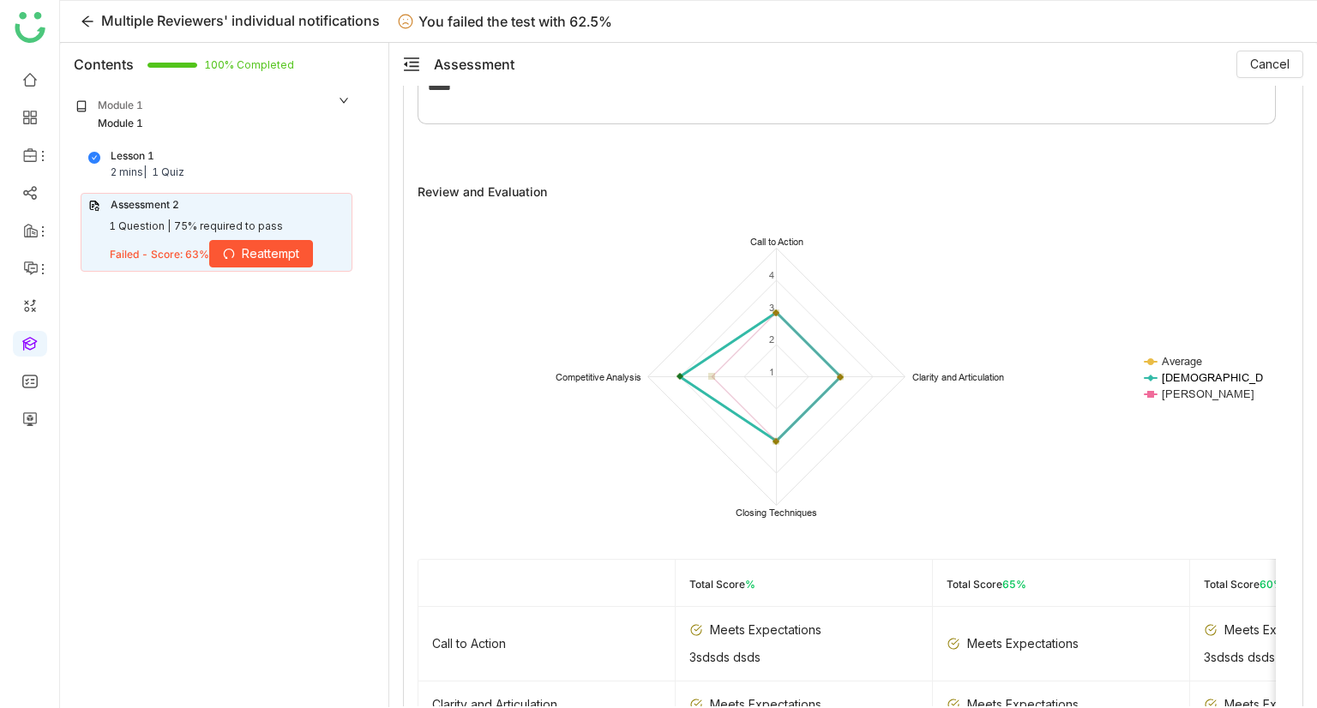
click at [1198, 371] on text "[DEMOGRAPHIC_DATA][PERSON_NAME]" at bounding box center [1271, 377] width 218 height 14
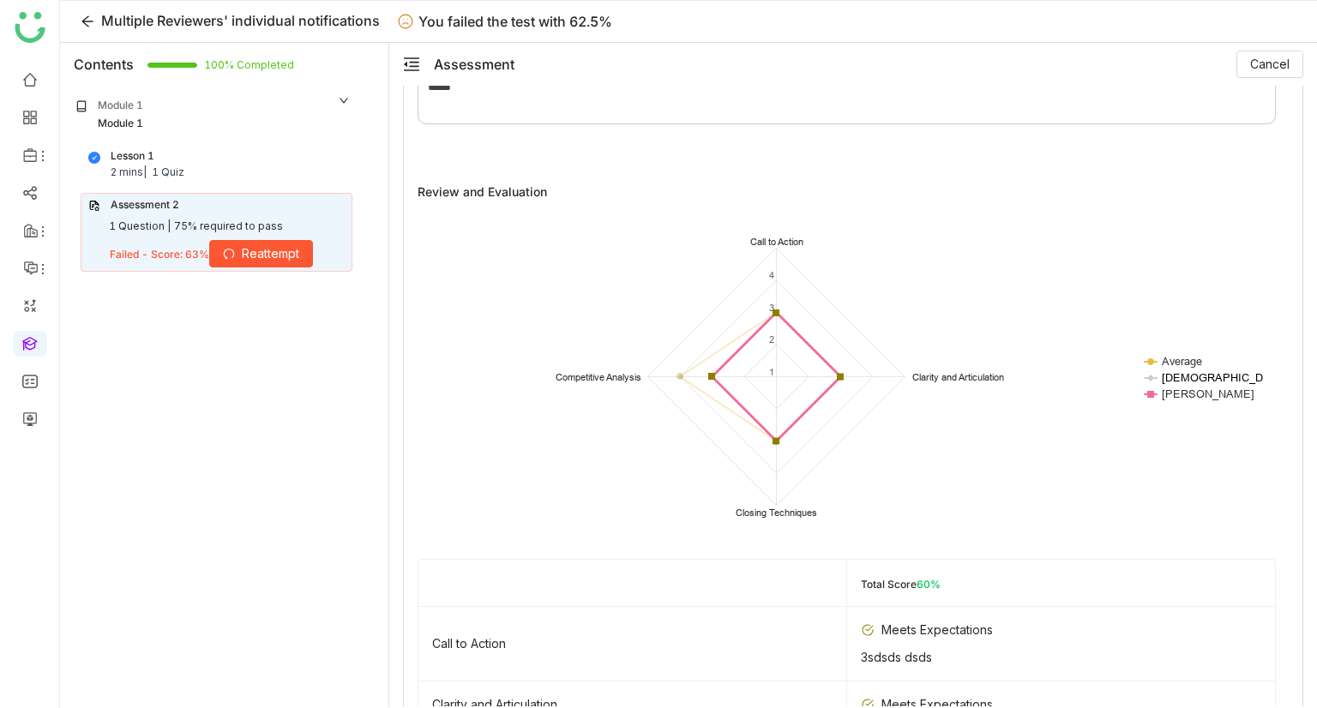
click at [1180, 374] on text "[DEMOGRAPHIC_DATA][PERSON_NAME]" at bounding box center [1271, 377] width 218 height 14
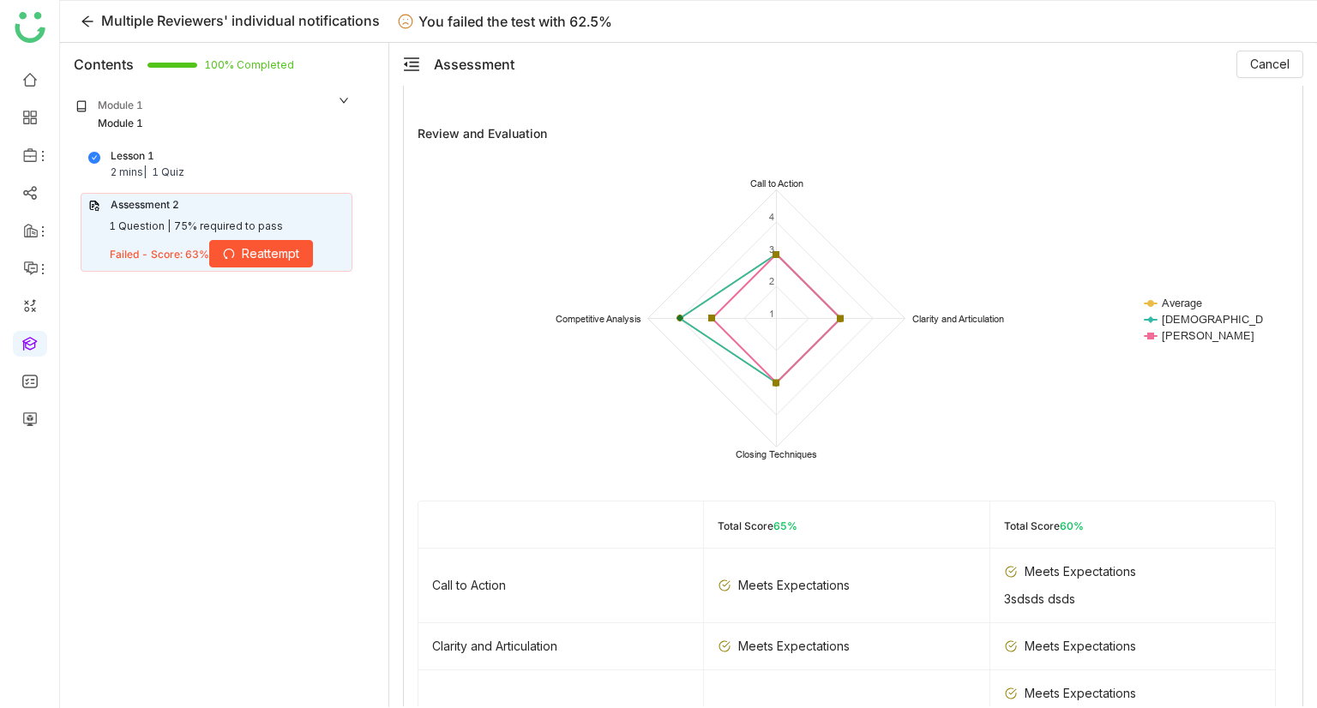
scroll to position [535, 0]
